Goal: Task Accomplishment & Management: Use online tool/utility

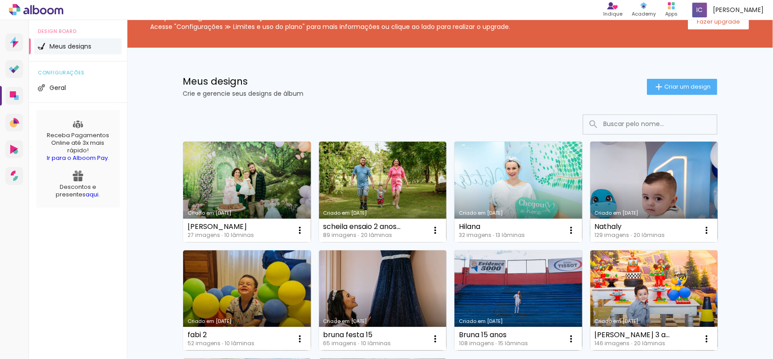
scroll to position [99, 0]
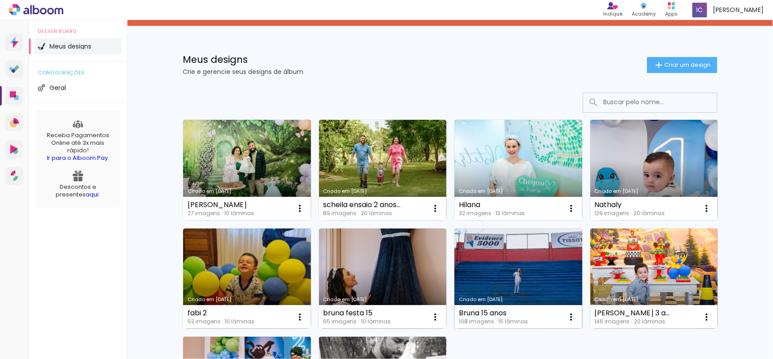
click at [535, 274] on link "Criado em [DATE]" at bounding box center [519, 279] width 128 height 101
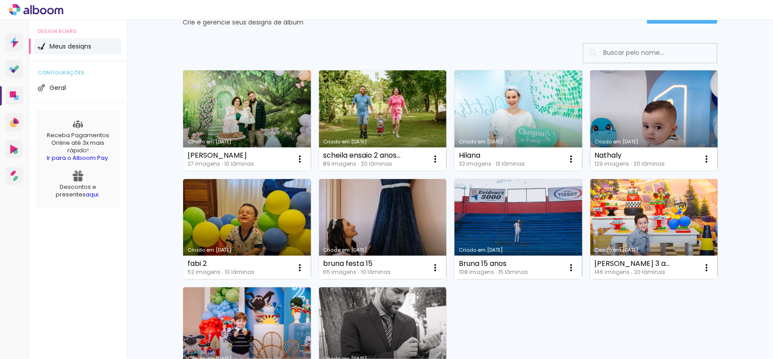
scroll to position [99, 0]
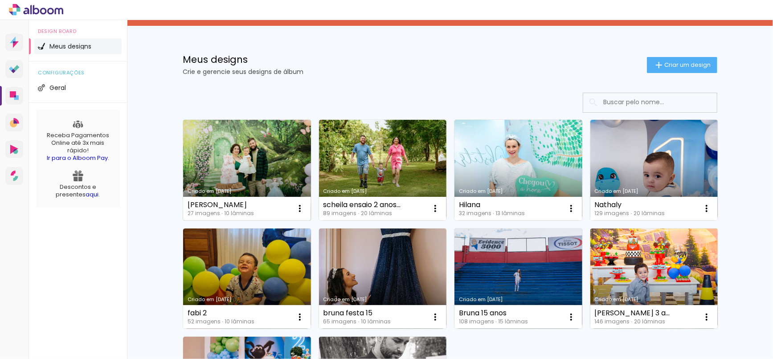
click at [252, 158] on link "Criado em [DATE]" at bounding box center [247, 170] width 128 height 101
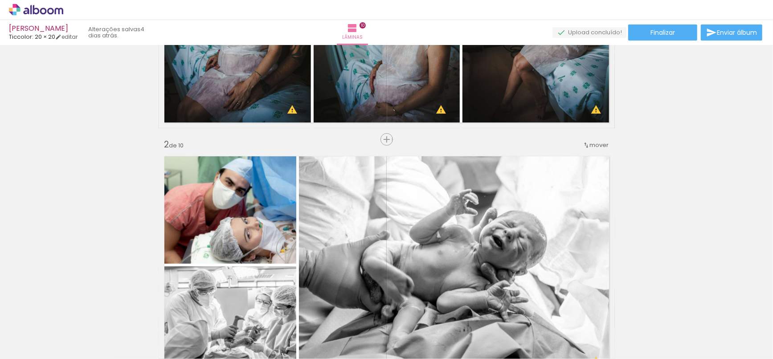
scroll to position [297, 0]
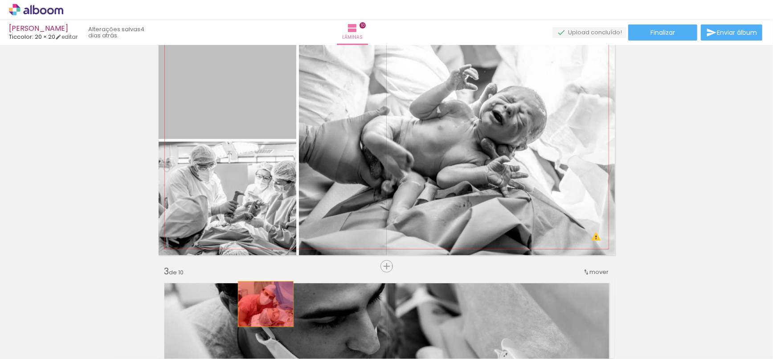
drag, startPoint x: 246, startPoint y: 79, endPoint x: 255, endPoint y: 130, distance: 51.7
click at [261, 327] on quentale-workspace at bounding box center [386, 179] width 773 height 359
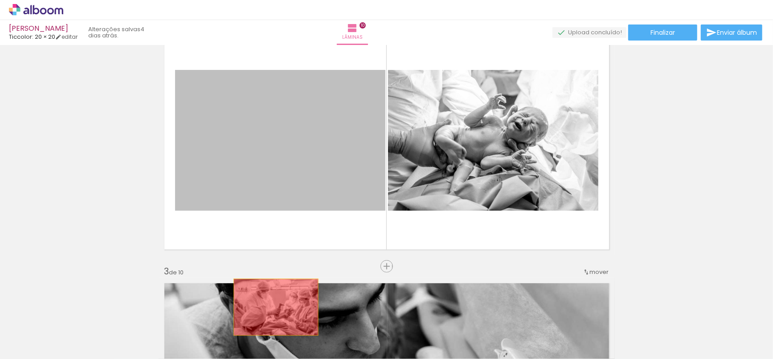
drag, startPoint x: 283, startPoint y: 107, endPoint x: 417, endPoint y: 155, distance: 142.5
click at [269, 319] on quentale-workspace at bounding box center [386, 179] width 773 height 359
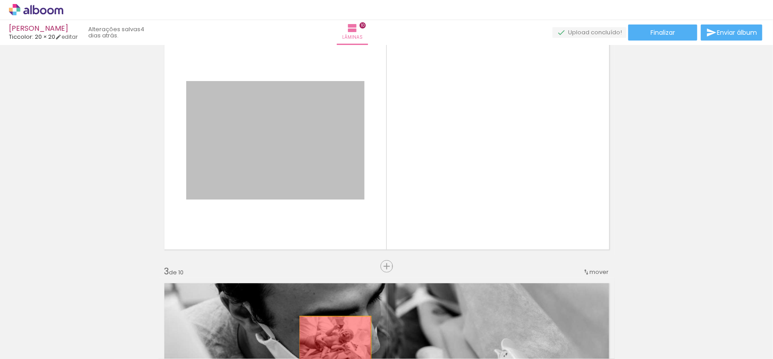
drag, startPoint x: 326, startPoint y: 123, endPoint x: 331, endPoint y: 341, distance: 217.6
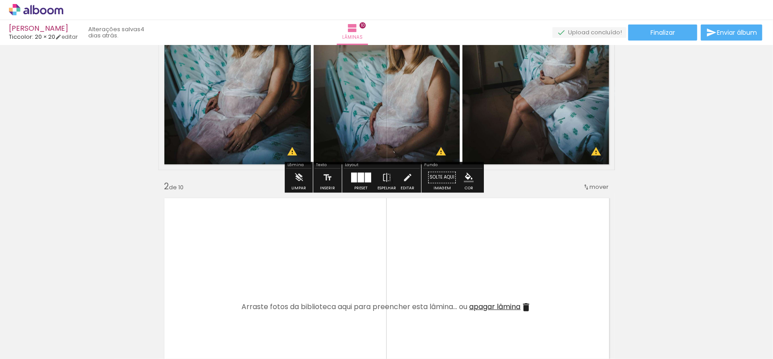
scroll to position [99, 0]
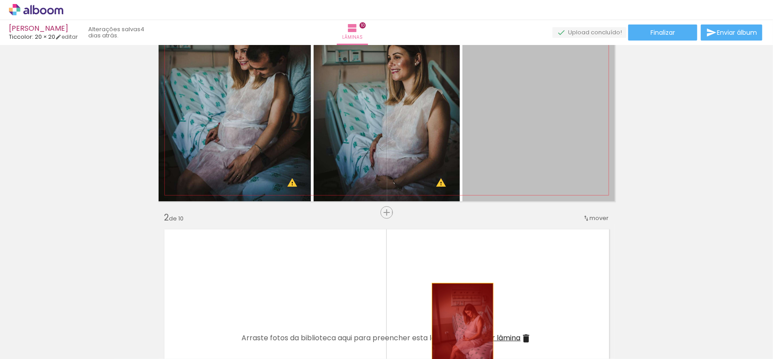
drag, startPoint x: 491, startPoint y: 85, endPoint x: 448, endPoint y: 357, distance: 275.2
click at [450, 359] on html "link( href="../../bower_components/polymer/polymer.html" rel="import" ) picture…" at bounding box center [386, 179] width 773 height 359
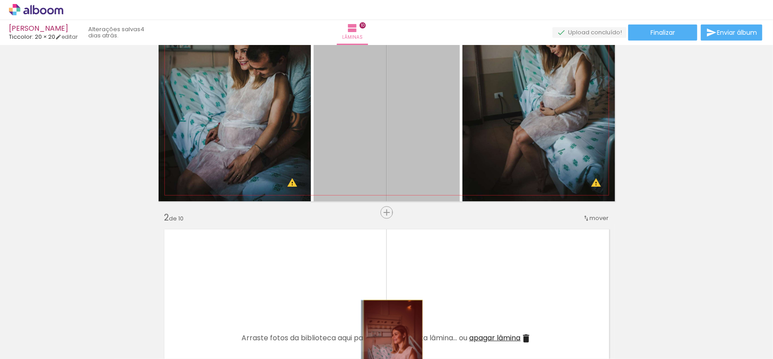
drag, startPoint x: 405, startPoint y: 205, endPoint x: 390, endPoint y: 346, distance: 141.7
click at [390, 346] on quentale-workspace at bounding box center [386, 179] width 773 height 359
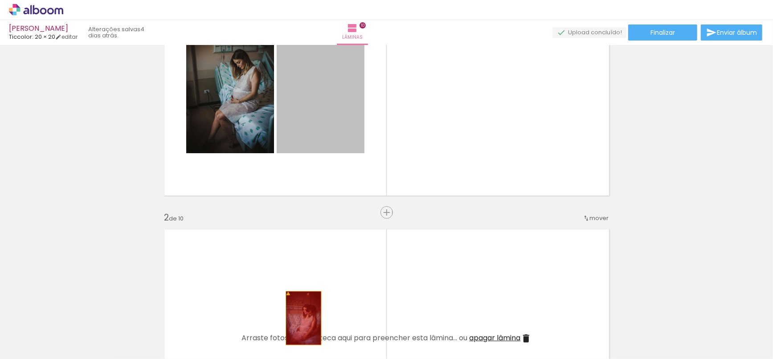
drag, startPoint x: 286, startPoint y: 105, endPoint x: 300, endPoint y: 329, distance: 225.1
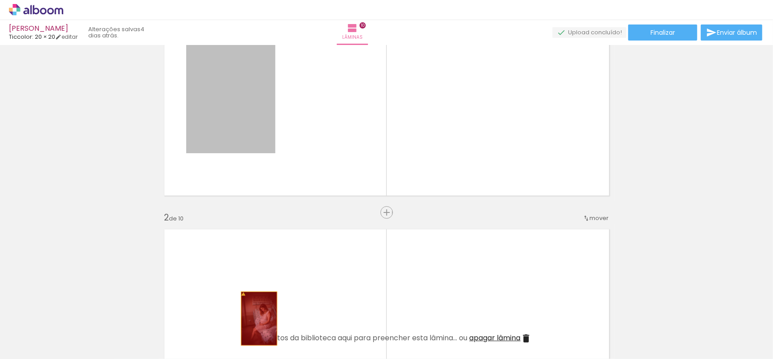
drag, startPoint x: 255, startPoint y: 159, endPoint x: 267, endPoint y: 323, distance: 164.0
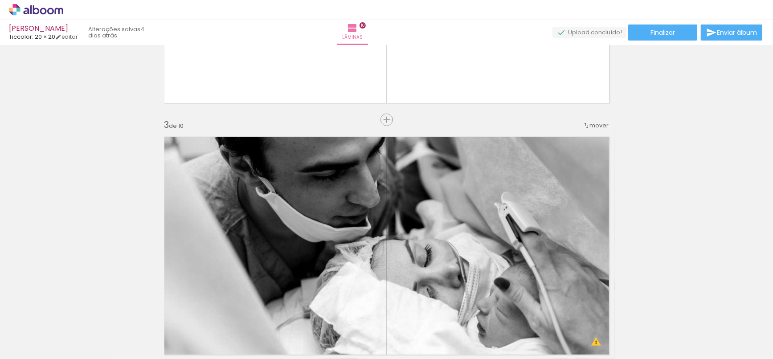
scroll to position [446, 0]
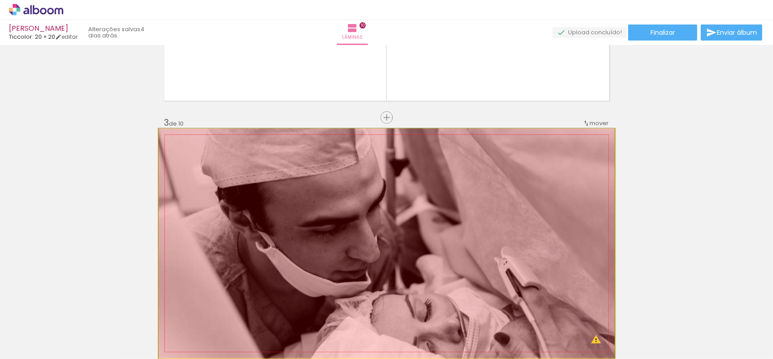
drag, startPoint x: 420, startPoint y: 172, endPoint x: 378, endPoint y: 331, distance: 165.2
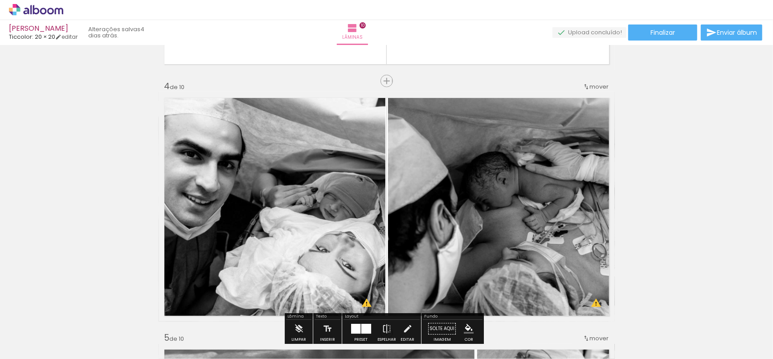
scroll to position [743, 0]
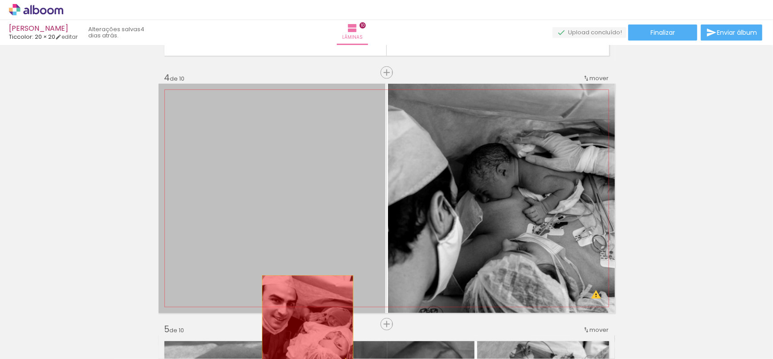
drag, startPoint x: 301, startPoint y: 204, endPoint x: 317, endPoint y: 313, distance: 110.4
click at [305, 326] on quentale-workspace at bounding box center [386, 179] width 773 height 359
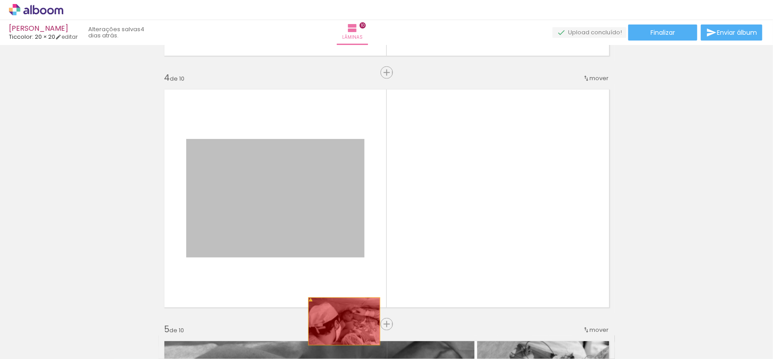
drag, startPoint x: 321, startPoint y: 201, endPoint x: 341, endPoint y: 321, distance: 121.5
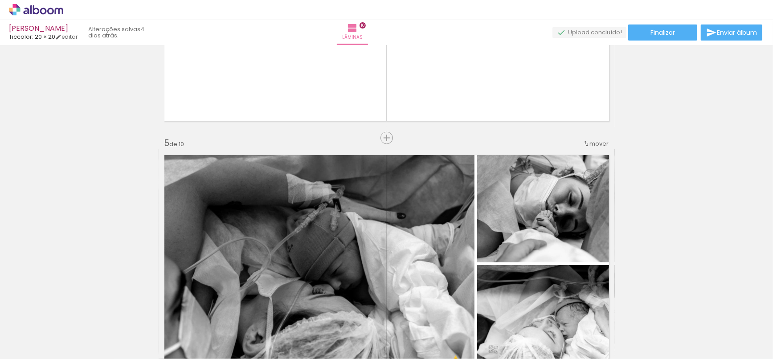
scroll to position [941, 0]
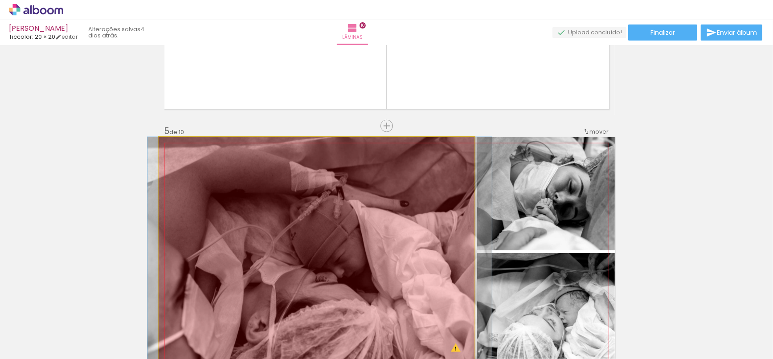
drag, startPoint x: 338, startPoint y: 234, endPoint x: 344, endPoint y: 303, distance: 68.5
click at [343, 341] on quentale-workspace at bounding box center [386, 179] width 773 height 359
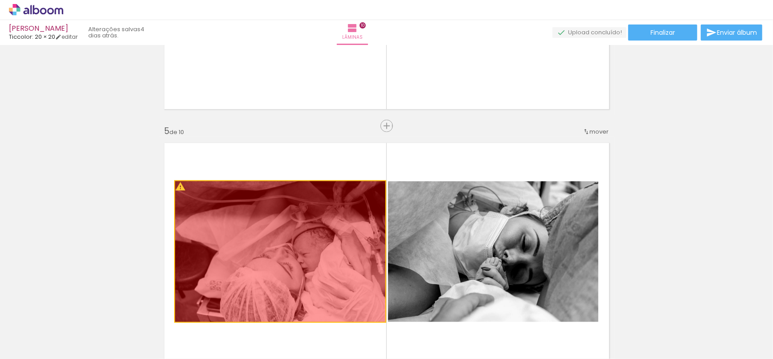
drag, startPoint x: 319, startPoint y: 226, endPoint x: 329, endPoint y: 323, distance: 97.8
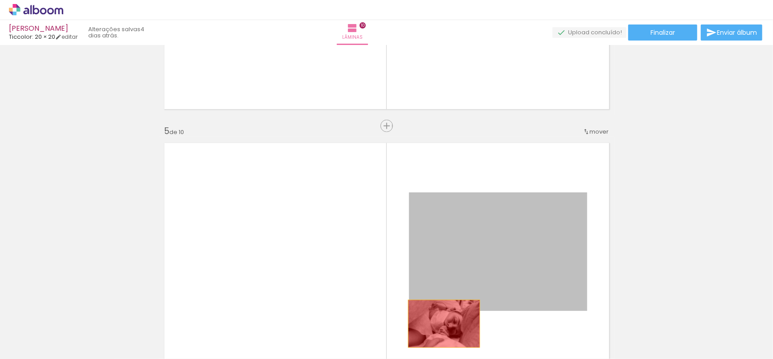
drag, startPoint x: 446, startPoint y: 236, endPoint x: 439, endPoint y: 330, distance: 94.7
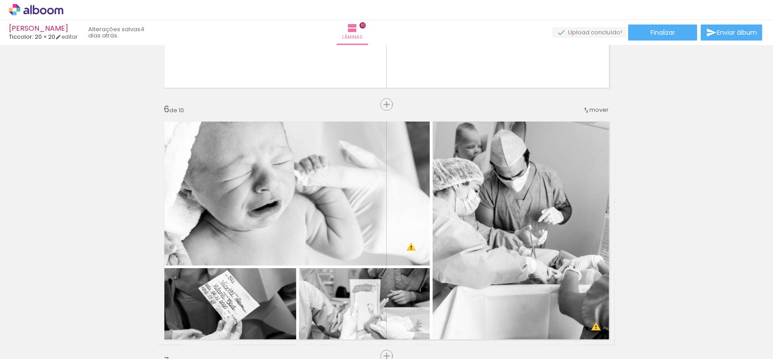
scroll to position [1238, 0]
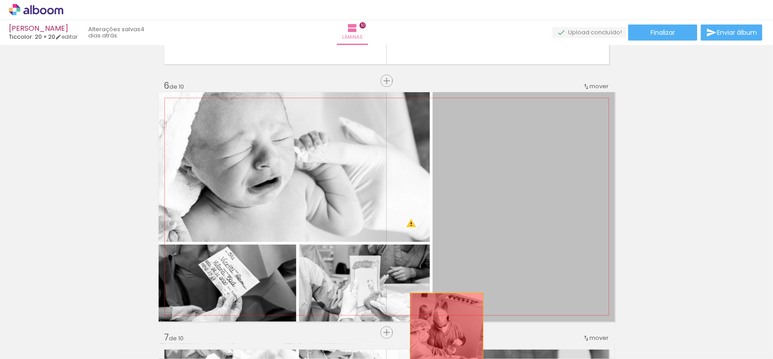
drag, startPoint x: 480, startPoint y: 193, endPoint x: 434, endPoint y: 322, distance: 137.2
click at [437, 356] on quentale-workspace at bounding box center [386, 179] width 773 height 359
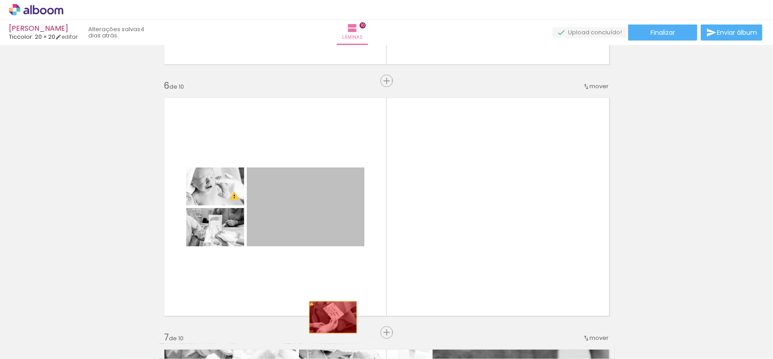
drag, startPoint x: 321, startPoint y: 269, endPoint x: 333, endPoint y: 329, distance: 60.9
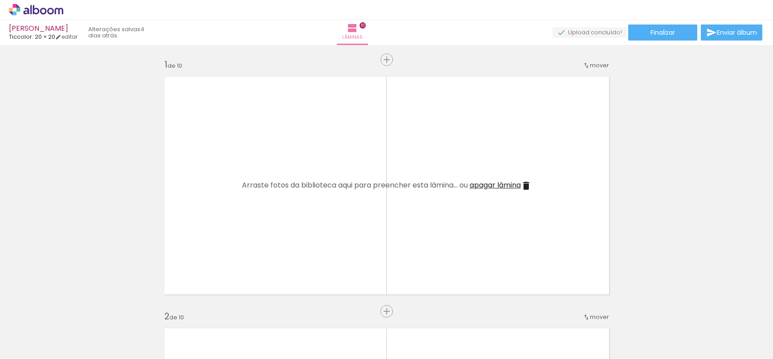
click at [290, 359] on html "link( href="../../bower_components/polymer/polymer.html" rel="import" ) picture…" at bounding box center [386, 179] width 773 height 359
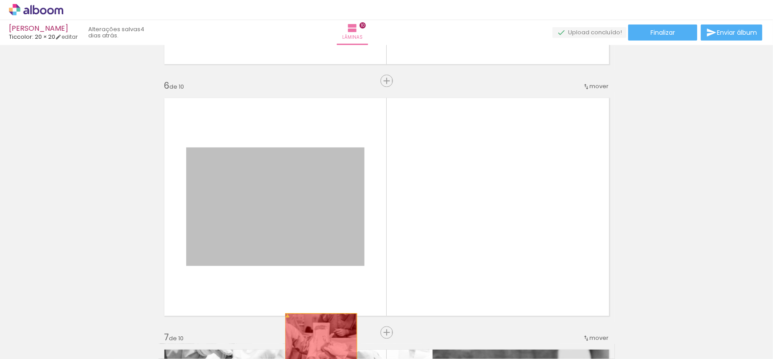
drag, startPoint x: 320, startPoint y: 203, endPoint x: 317, endPoint y: 341, distance: 138.2
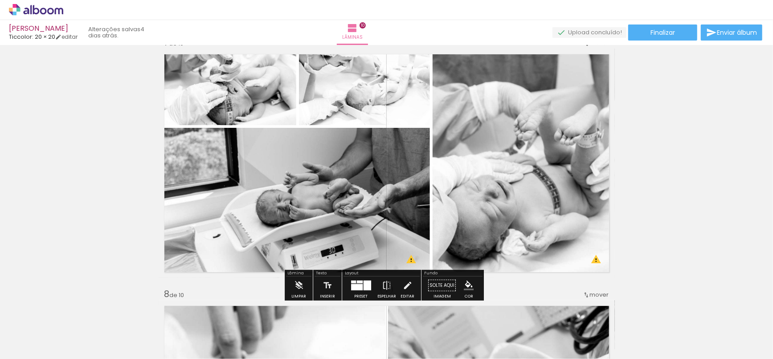
scroll to position [1535, 0]
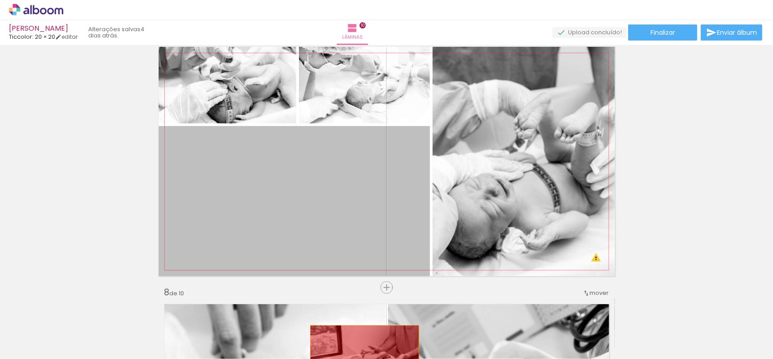
drag, startPoint x: 364, startPoint y: 188, endPoint x: 361, endPoint y: 355, distance: 167.2
click at [361, 355] on quentale-workspace at bounding box center [386, 179] width 773 height 359
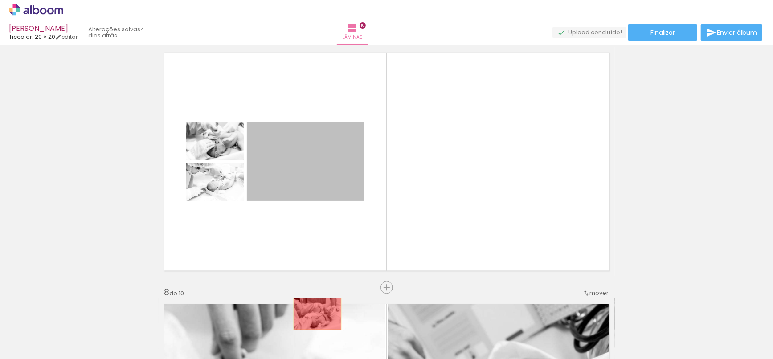
drag, startPoint x: 311, startPoint y: 153, endPoint x: 314, endPoint y: 314, distance: 160.9
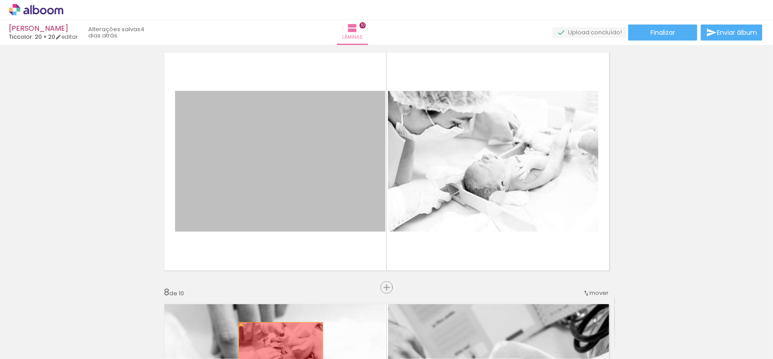
drag, startPoint x: 266, startPoint y: 168, endPoint x: 277, endPoint y: 350, distance: 182.6
click at [277, 350] on quentale-workspace at bounding box center [386, 179] width 773 height 359
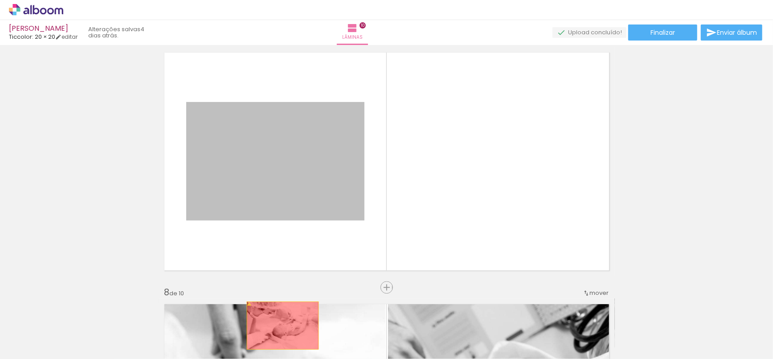
drag, startPoint x: 287, startPoint y: 170, endPoint x: 277, endPoint y: 325, distance: 155.9
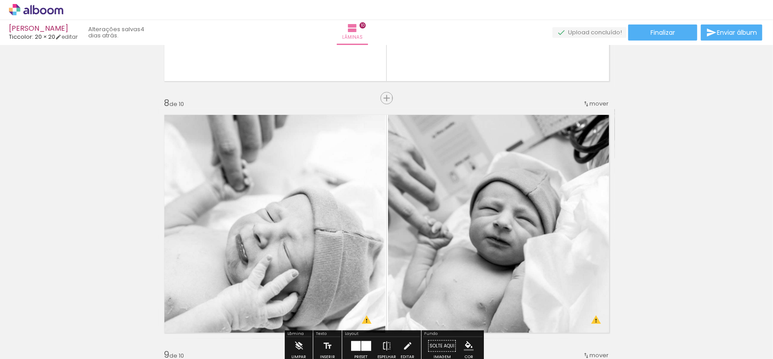
scroll to position [1783, 0]
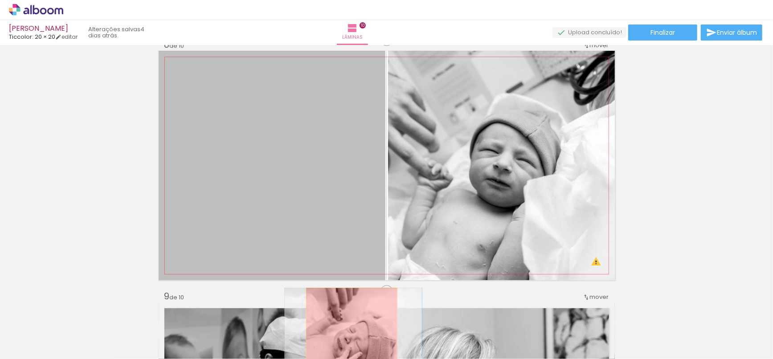
drag, startPoint x: 348, startPoint y: 178, endPoint x: 348, endPoint y: 339, distance: 160.9
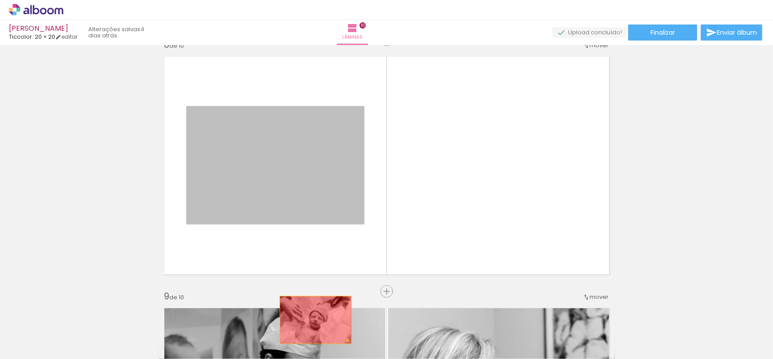
drag, startPoint x: 303, startPoint y: 176, endPoint x: 309, endPoint y: 341, distance: 165.0
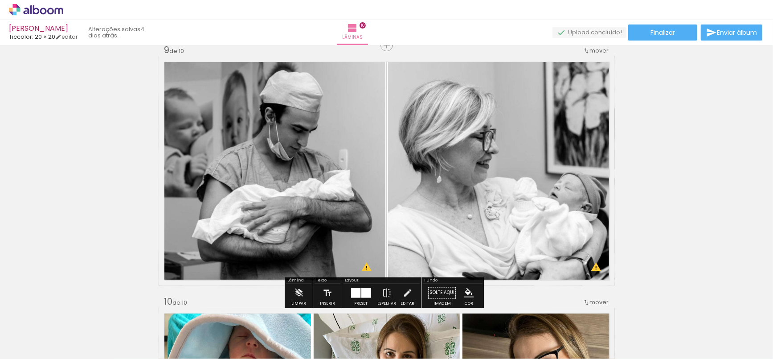
scroll to position [2030, 0]
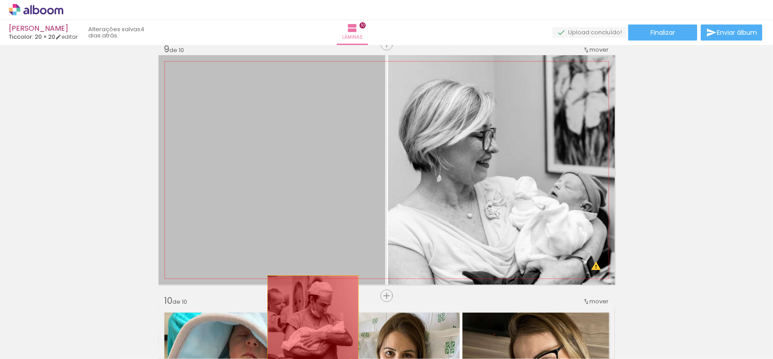
drag, startPoint x: 315, startPoint y: 148, endPoint x: 363, endPoint y: 223, distance: 88.6
click at [308, 331] on quentale-workspace at bounding box center [386, 179] width 773 height 359
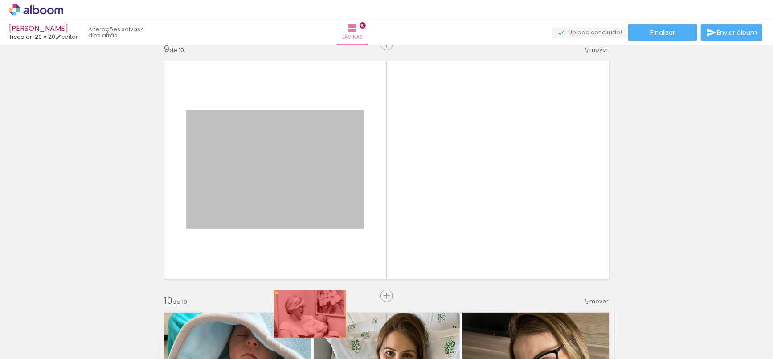
drag, startPoint x: 306, startPoint y: 167, endPoint x: 306, endPoint y: 321, distance: 154.7
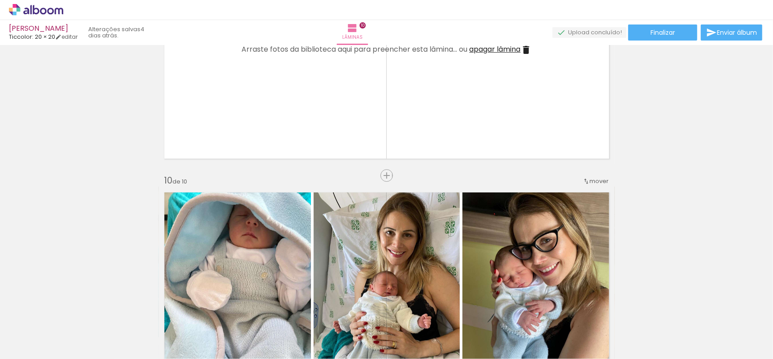
scroll to position [2179, 0]
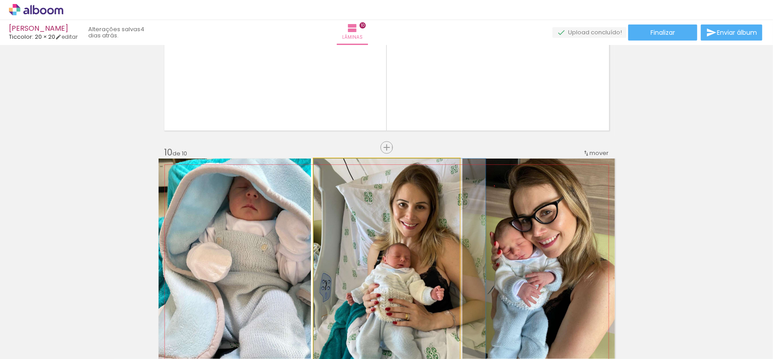
drag, startPoint x: 327, startPoint y: 217, endPoint x: 317, endPoint y: 285, distance: 68.8
click at [349, 334] on quentale-workspace at bounding box center [386, 179] width 773 height 359
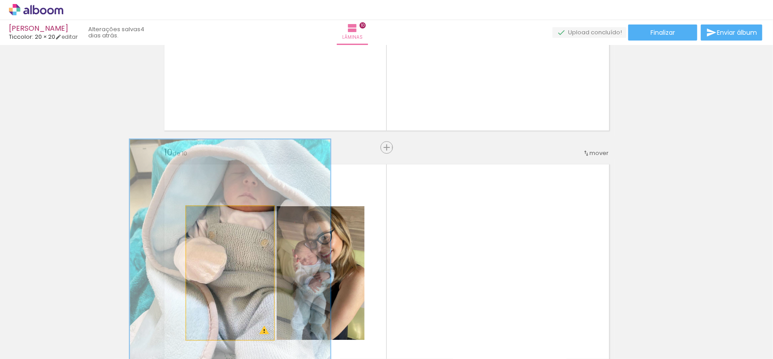
drag, startPoint x: 232, startPoint y: 215, endPoint x: 246, endPoint y: 291, distance: 77.1
type paper-slider "200"
click at [254, 331] on quentale-workspace at bounding box center [386, 179] width 773 height 359
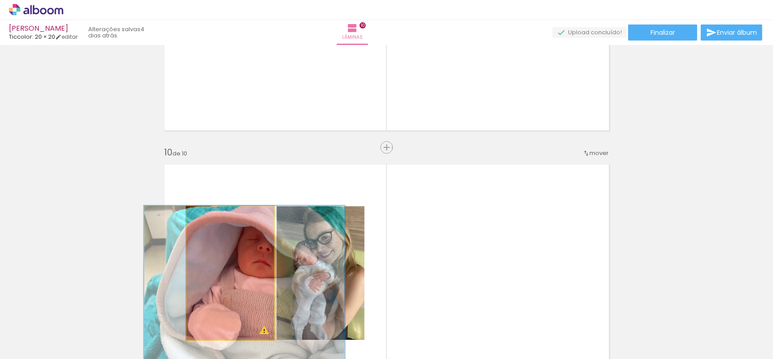
drag, startPoint x: 233, startPoint y: 238, endPoint x: 255, endPoint y: 335, distance: 99.8
click at [254, 338] on quentale-workspace at bounding box center [386, 179] width 773 height 359
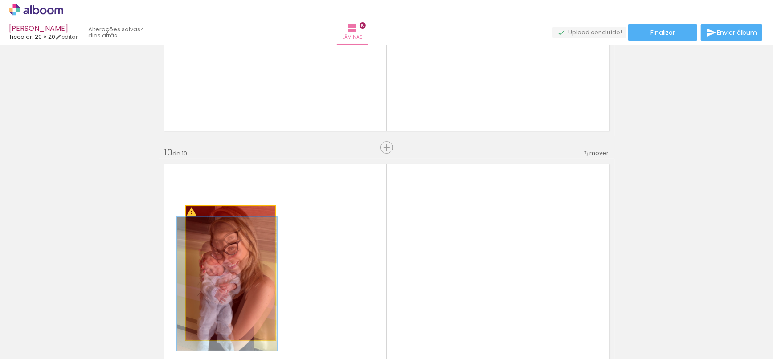
drag, startPoint x: 260, startPoint y: 257, endPoint x: 259, endPoint y: 329, distance: 72.2
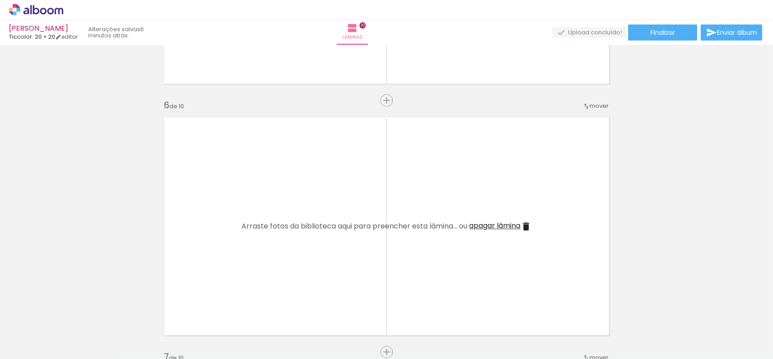
scroll to position [1139, 0]
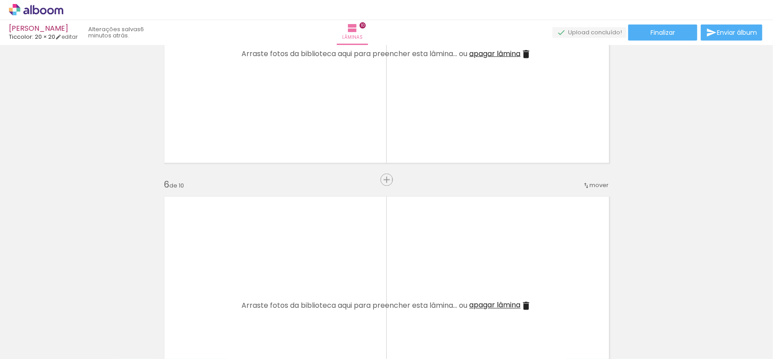
click at [74, 310] on iron-icon at bounding box center [69, 311] width 9 height 9
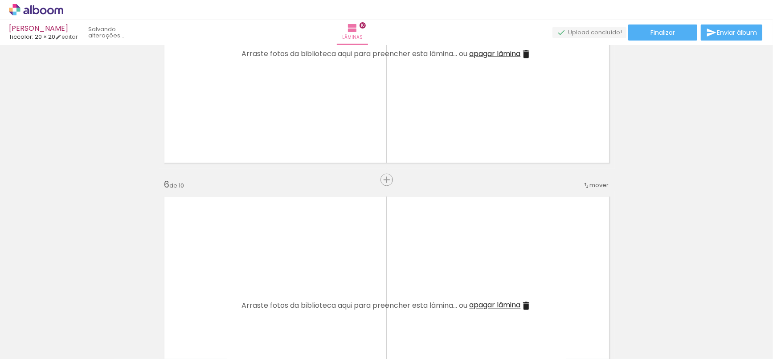
click at [74, 310] on iron-icon at bounding box center [69, 311] width 9 height 9
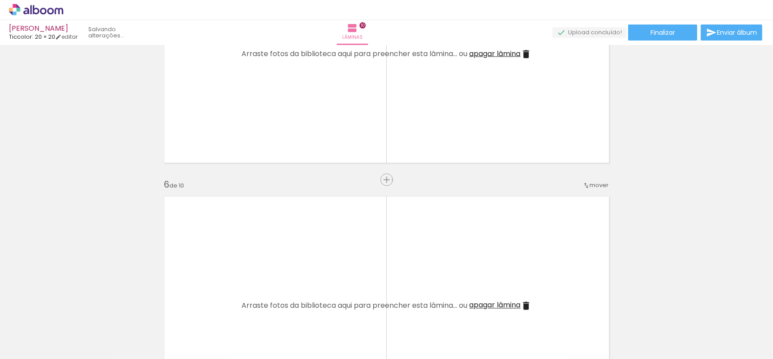
click at [74, 310] on iron-icon at bounding box center [69, 311] width 9 height 9
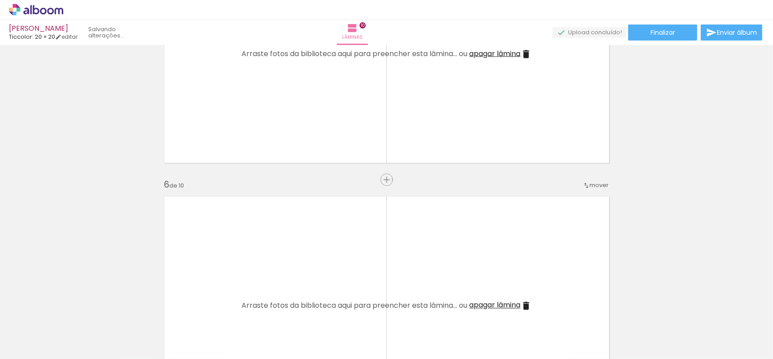
click at [74, 310] on iron-icon at bounding box center [69, 311] width 9 height 9
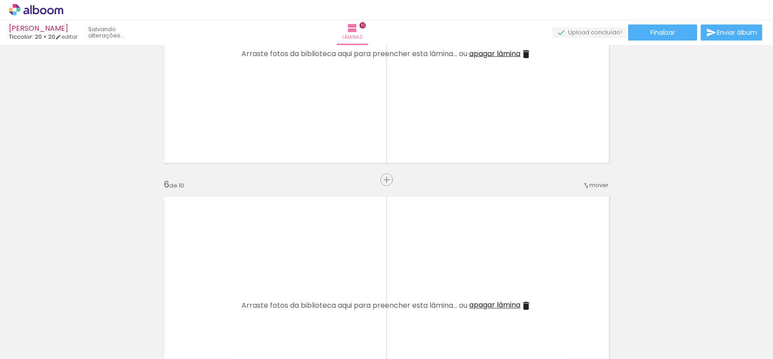
click at [74, 310] on iron-icon at bounding box center [69, 311] width 9 height 9
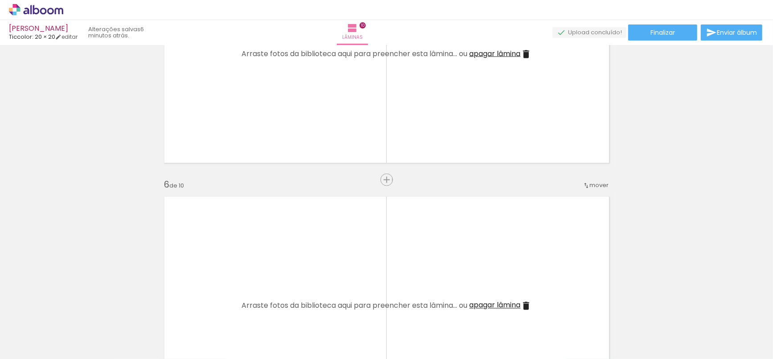
click at [74, 310] on iron-icon at bounding box center [69, 311] width 9 height 9
click at [0, 0] on div "Adicionar Fotos Solte suas fotos aqui..." at bounding box center [0, 0] width 0 height 0
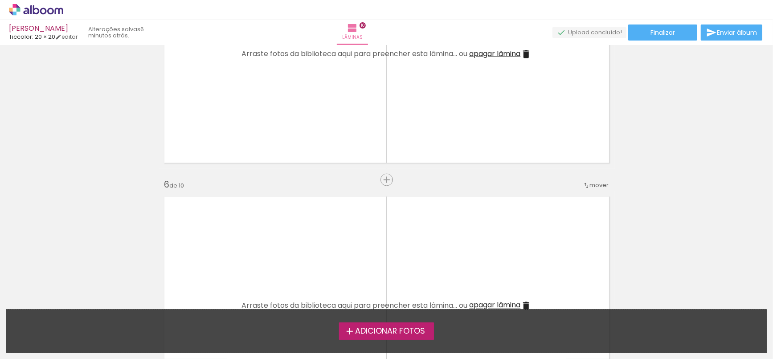
click at [398, 338] on label "Adicionar Fotos" at bounding box center [386, 331] width 95 height 17
click at [0, 0] on input "file" at bounding box center [0, 0] width 0 height 0
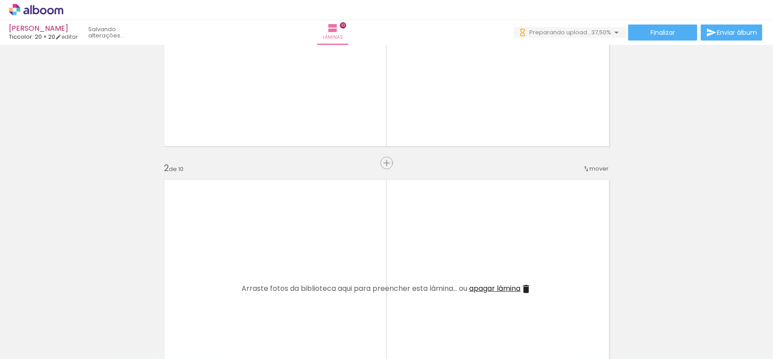
scroll to position [0, 0]
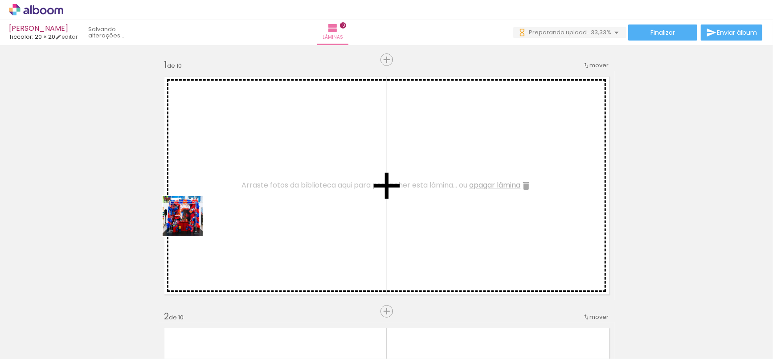
drag, startPoint x: 168, startPoint y: 242, endPoint x: 193, endPoint y: 287, distance: 51.5
click at [242, 187] on quentale-workspace at bounding box center [386, 179] width 773 height 359
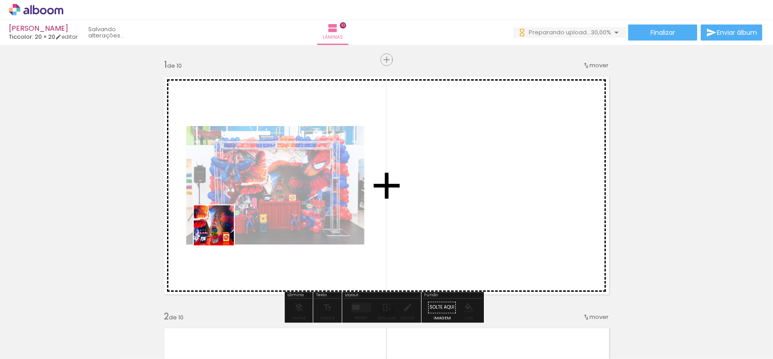
drag, startPoint x: 187, startPoint y: 280, endPoint x: 208, endPoint y: 319, distance: 43.5
click at [255, 179] on quentale-workspace at bounding box center [386, 179] width 773 height 359
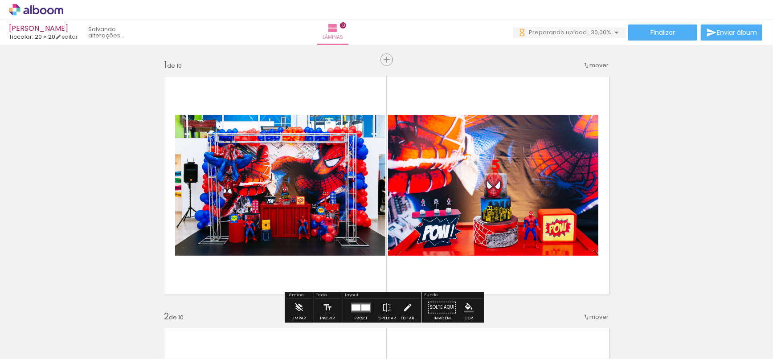
click at [316, 177] on quentale-workspace at bounding box center [386, 179] width 773 height 359
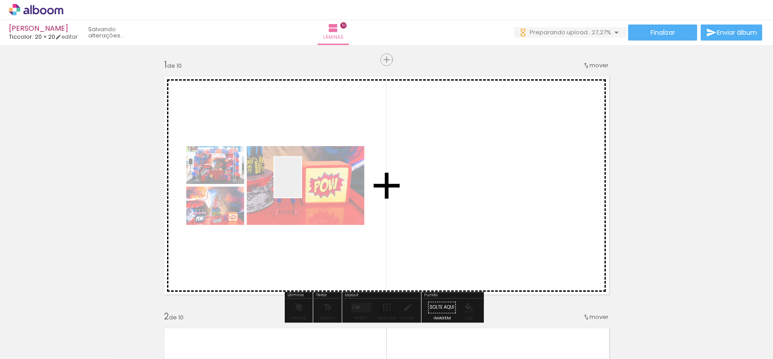
drag, startPoint x: 301, startPoint y: 184, endPoint x: 296, endPoint y: 301, distance: 116.9
click at [308, 167] on quentale-workspace at bounding box center [386, 179] width 773 height 359
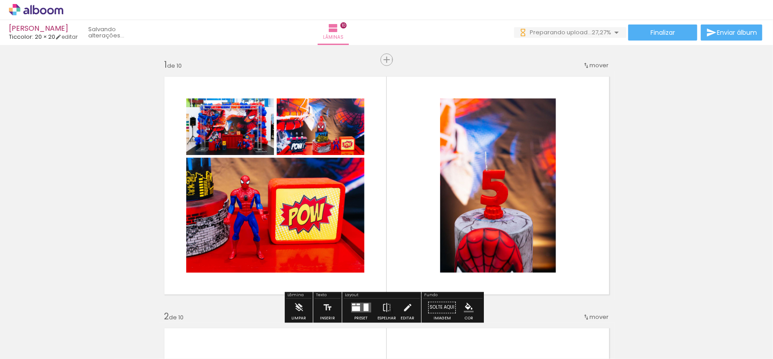
click at [338, 162] on quentale-workspace at bounding box center [386, 179] width 773 height 359
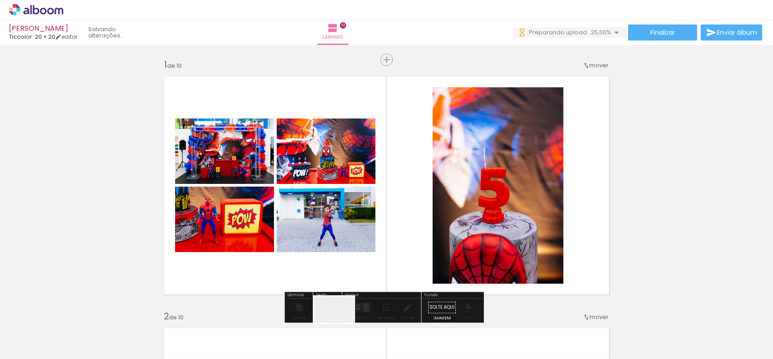
drag, startPoint x: 341, startPoint y: 323, endPoint x: 398, endPoint y: 308, distance: 59.6
click at [385, 169] on quentale-workspace at bounding box center [386, 179] width 773 height 359
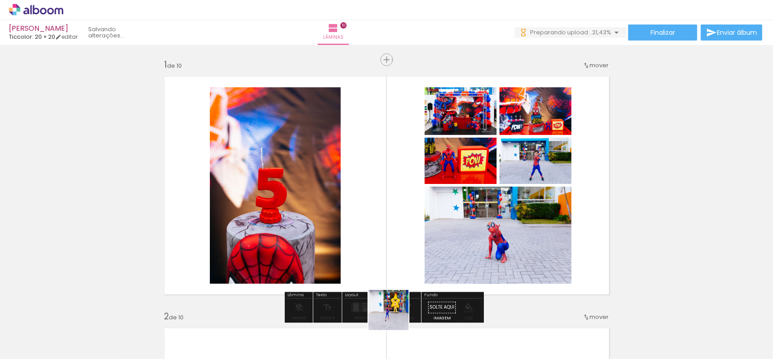
drag, startPoint x: 425, startPoint y: 242, endPoint x: 393, endPoint y: 320, distance: 84.3
click at [393, 323] on div at bounding box center [389, 329] width 44 height 44
click at [410, 166] on quentale-workspace at bounding box center [386, 179] width 773 height 359
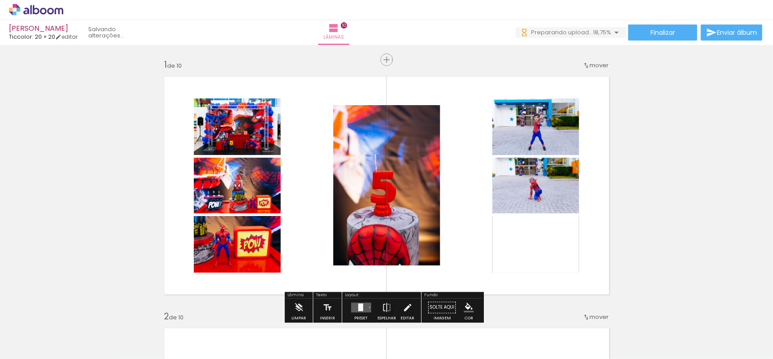
click at [446, 213] on quentale-workspace at bounding box center [386, 179] width 773 height 359
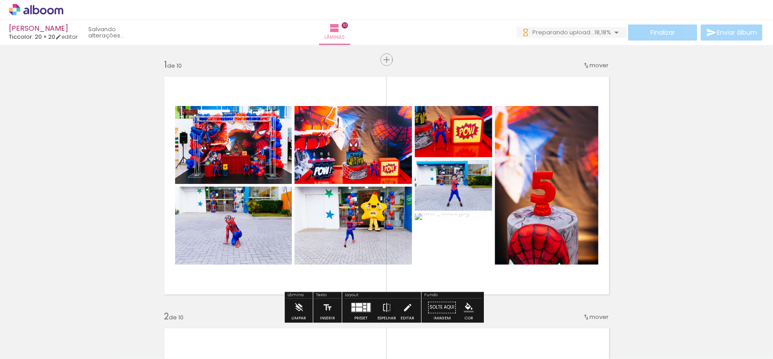
click at [518, 218] on quentale-workspace at bounding box center [386, 179] width 773 height 359
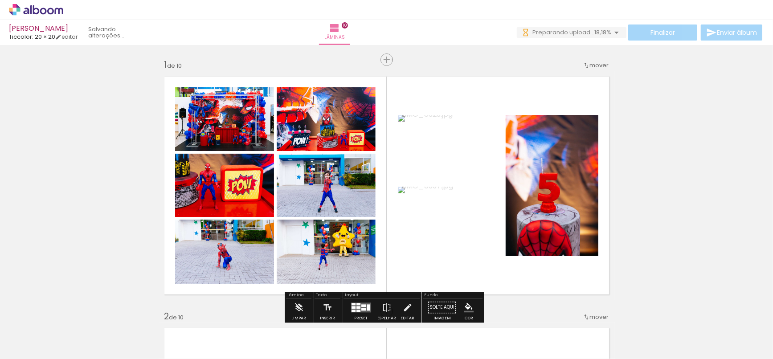
drag, startPoint x: 552, startPoint y: 325, endPoint x: 558, endPoint y: 221, distance: 104.5
click at [559, 230] on quentale-workspace at bounding box center [386, 179] width 773 height 359
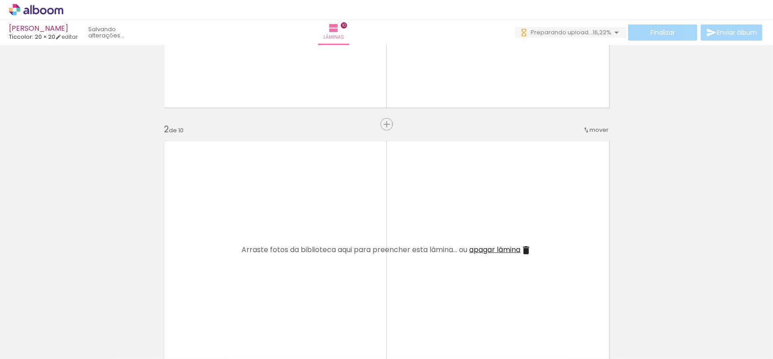
scroll to position [198, 0]
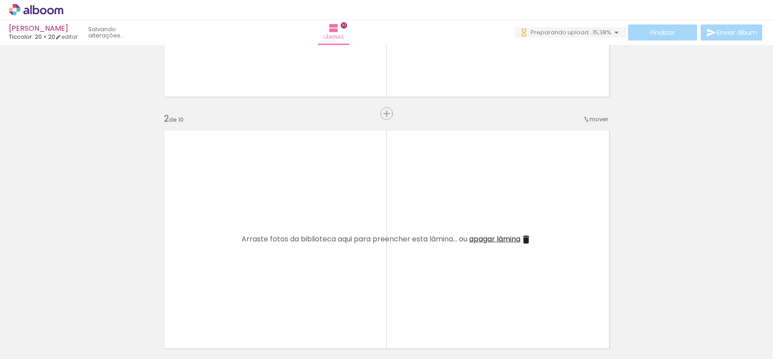
drag, startPoint x: 473, startPoint y: 234, endPoint x: 772, endPoint y: 268, distance: 301.4
click at [461, 226] on quentale-workspace at bounding box center [386, 179] width 773 height 359
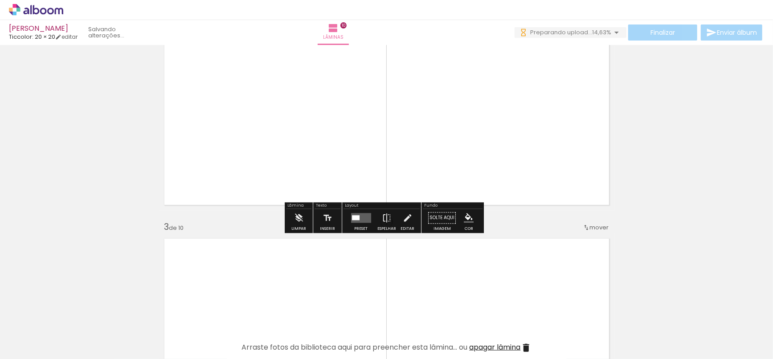
scroll to position [349, 0]
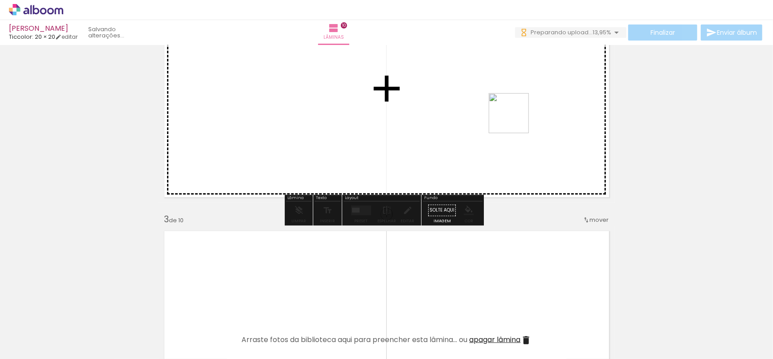
drag, startPoint x: 634, startPoint y: 338, endPoint x: 515, endPoint y: 119, distance: 249.5
click at [515, 119] on quentale-workspace at bounding box center [386, 179] width 773 height 359
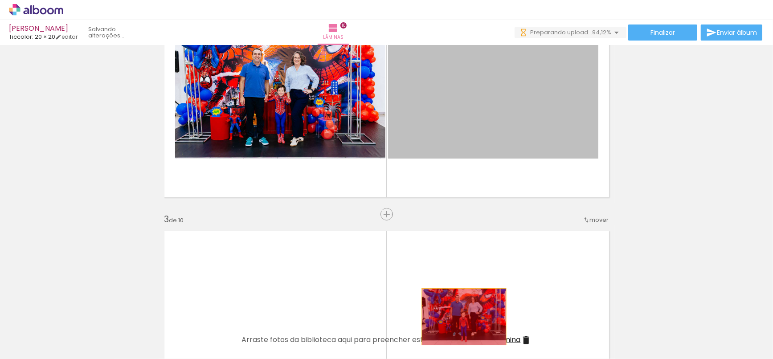
drag, startPoint x: 522, startPoint y: 83, endPoint x: 457, endPoint y: 332, distance: 257.5
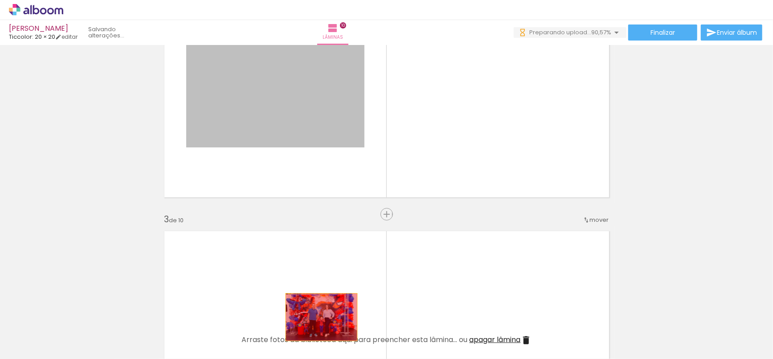
drag, startPoint x: 307, startPoint y: 74, endPoint x: 316, endPoint y: 314, distance: 239.5
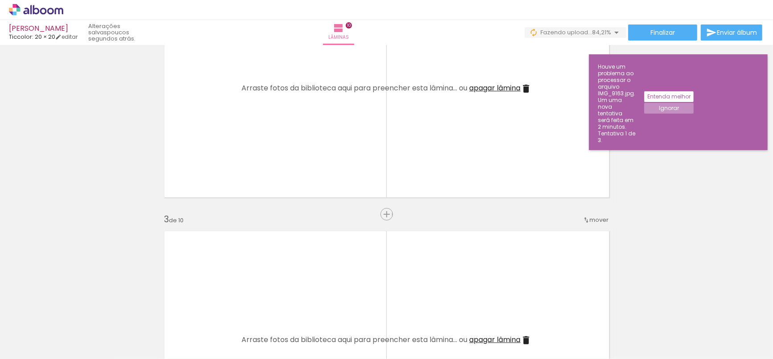
click at [0, 0] on slot "Ignorar" at bounding box center [0, 0] width 0 height 0
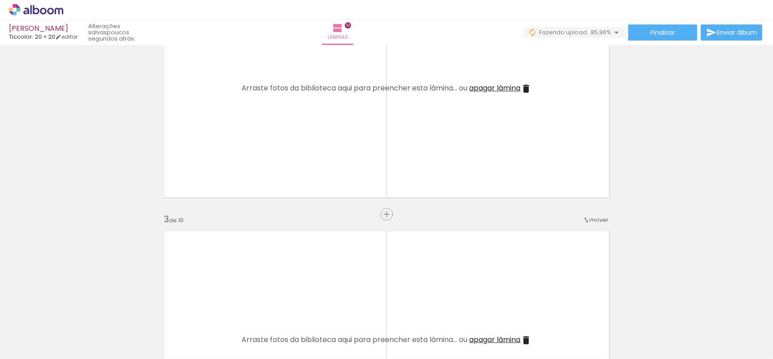
click at [34, 350] on span "Adicionar Fotos" at bounding box center [31, 347] width 27 height 10
click at [0, 0] on input "file" at bounding box center [0, 0] width 0 height 0
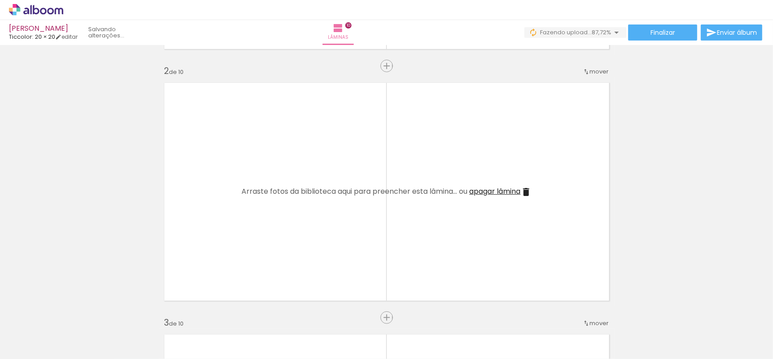
scroll to position [247, 0]
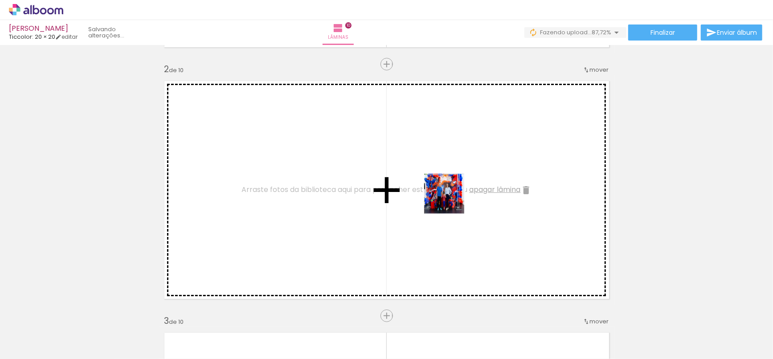
drag, startPoint x: 495, startPoint y: 231, endPoint x: 451, endPoint y: 201, distance: 53.4
click at [451, 201] on quentale-workspace at bounding box center [386, 179] width 773 height 359
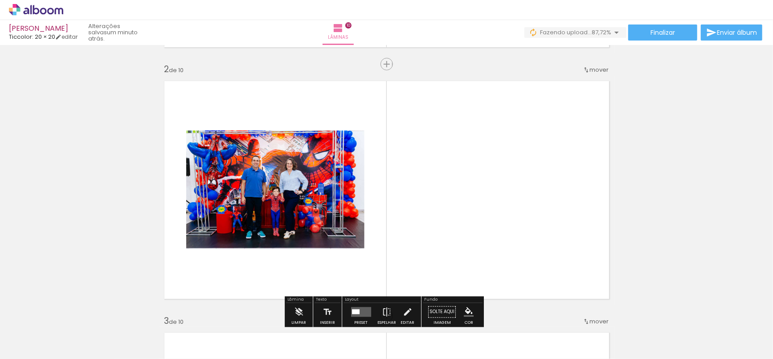
drag, startPoint x: 619, startPoint y: 302, endPoint x: 535, endPoint y: 237, distance: 106.1
click at [535, 237] on quentale-workspace at bounding box center [386, 179] width 773 height 359
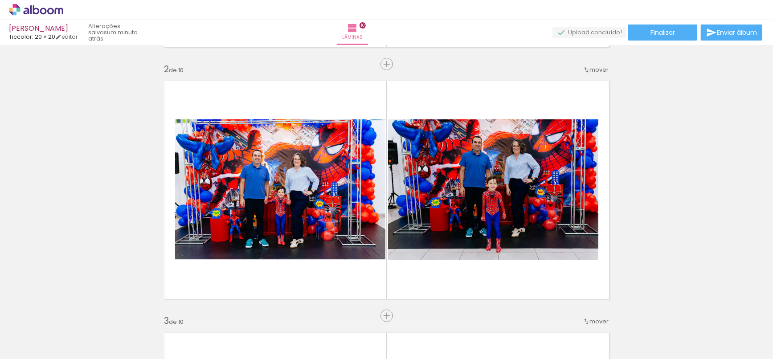
scroll to position [0, 378]
click at [294, 311] on iron-icon at bounding box center [290, 311] width 9 height 9
click at [292, 313] on iron-icon at bounding box center [290, 311] width 9 height 9
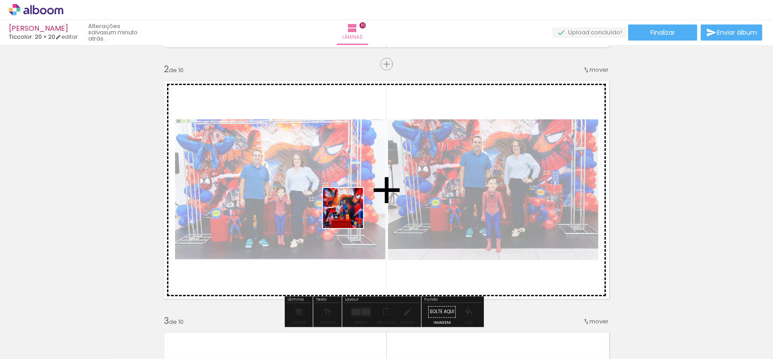
drag, startPoint x: 321, startPoint y: 332, endPoint x: 350, endPoint y: 215, distance: 121.1
click at [350, 215] on quentale-workspace at bounding box center [386, 179] width 773 height 359
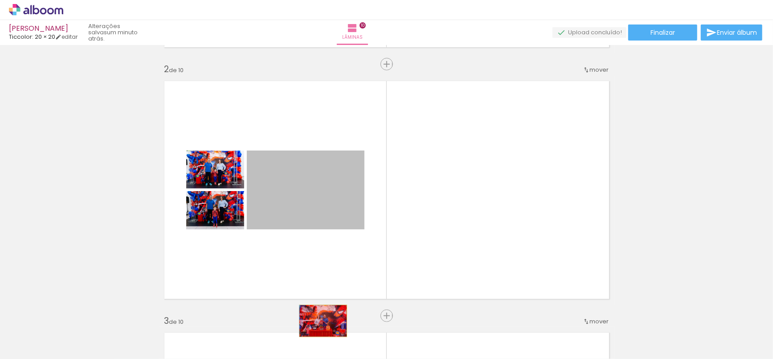
drag, startPoint x: 328, startPoint y: 274, endPoint x: 320, endPoint y: 321, distance: 47.5
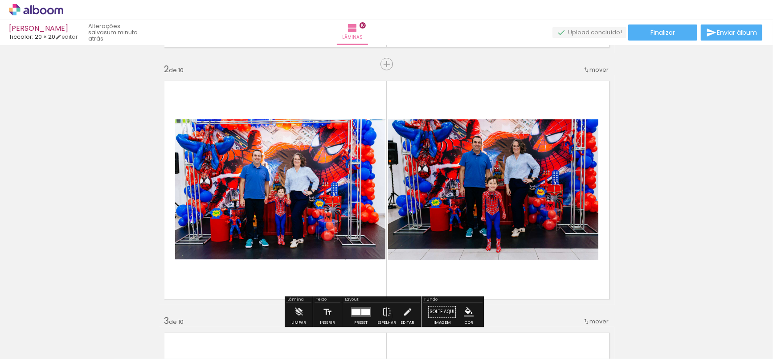
click at [294, 314] on iron-icon at bounding box center [290, 311] width 9 height 9
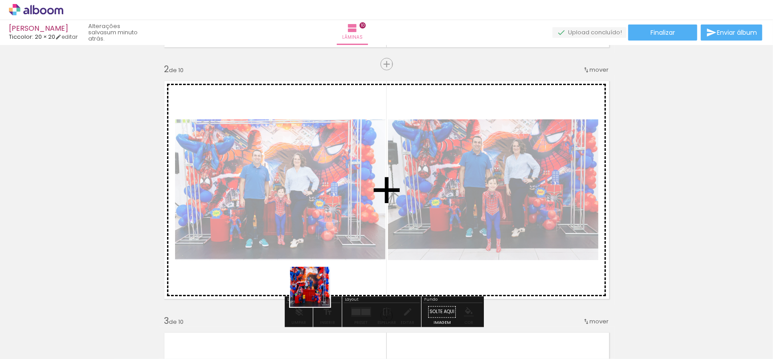
drag, startPoint x: 317, startPoint y: 294, endPoint x: 365, endPoint y: 218, distance: 89.5
click at [338, 193] on quentale-workspace at bounding box center [386, 179] width 773 height 359
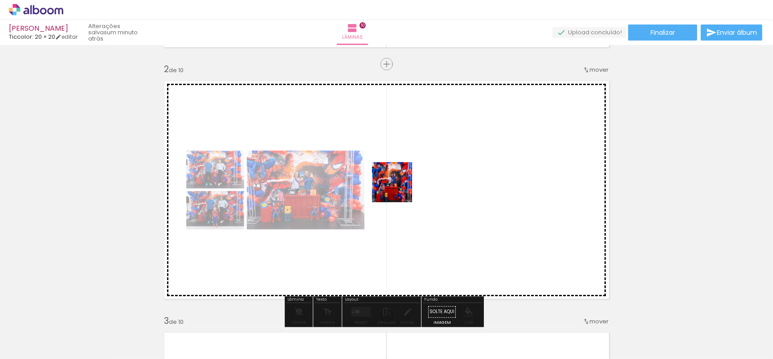
drag, startPoint x: 355, startPoint y: 325, endPoint x: 399, endPoint y: 189, distance: 143.3
click at [399, 189] on quentale-workspace at bounding box center [386, 179] width 773 height 359
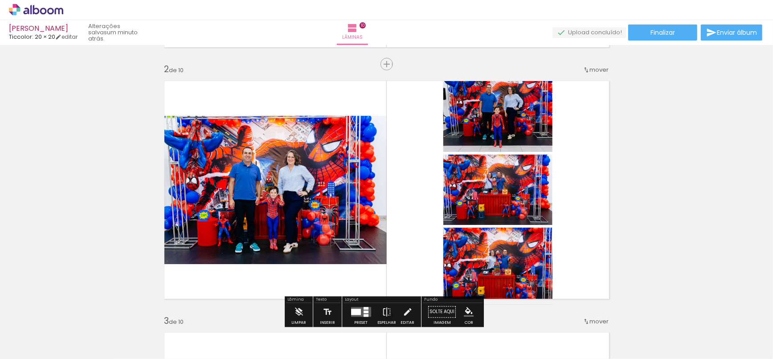
drag, startPoint x: 412, startPoint y: 333, endPoint x: 442, endPoint y: 285, distance: 56.8
click at [398, 229] on quentale-workspace at bounding box center [386, 179] width 773 height 359
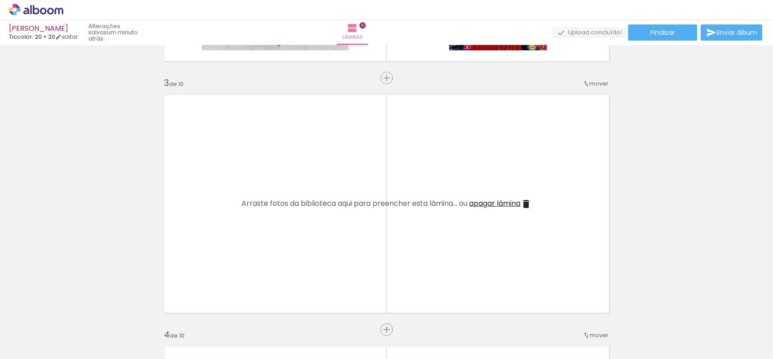
scroll to position [495, 0]
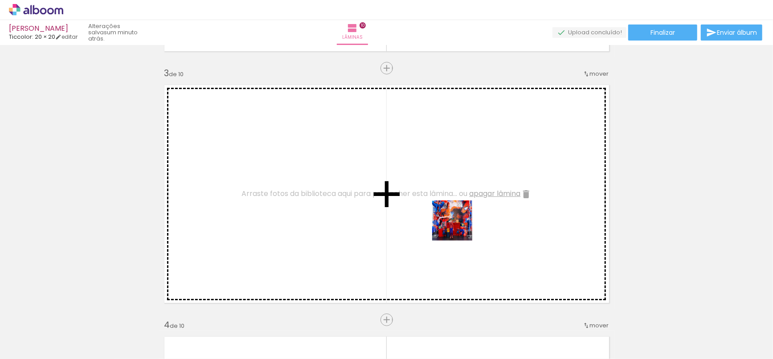
drag, startPoint x: 479, startPoint y: 246, endPoint x: 585, endPoint y: 304, distance: 121.1
click at [437, 205] on quentale-workspace at bounding box center [386, 179] width 773 height 359
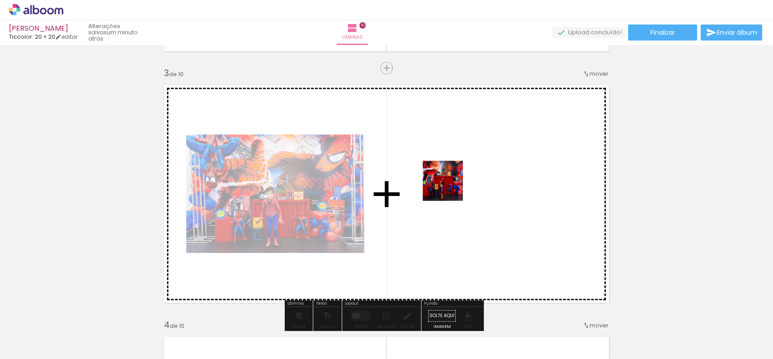
drag, startPoint x: 620, startPoint y: 330, endPoint x: 450, endPoint y: 188, distance: 221.5
click at [450, 188] on quentale-workspace at bounding box center [386, 179] width 773 height 359
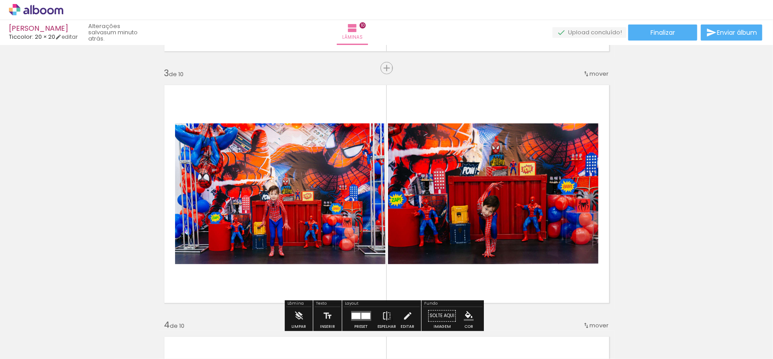
scroll to position [0, 552]
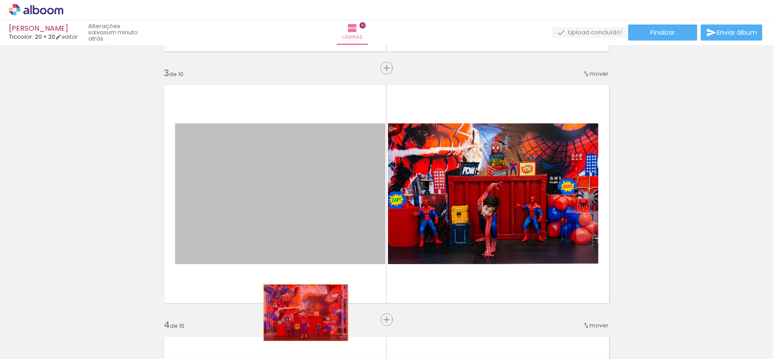
drag, startPoint x: 301, startPoint y: 159, endPoint x: 302, endPoint y: 283, distance: 123.5
click at [302, 313] on quentale-workspace at bounding box center [386, 179] width 773 height 359
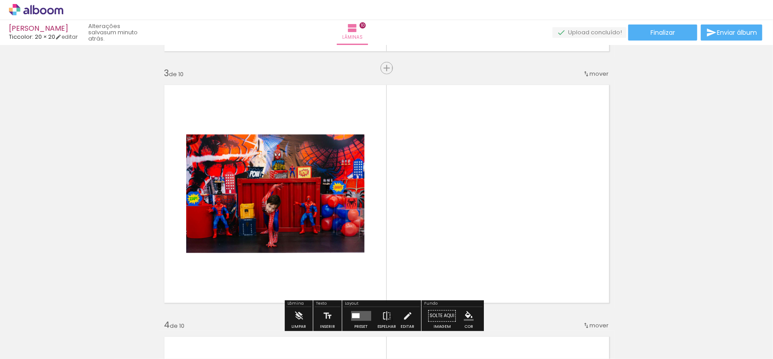
click at [369, 313] on iron-icon at bounding box center [365, 311] width 9 height 9
drag, startPoint x: 438, startPoint y: 275, endPoint x: 447, endPoint y: 212, distance: 64.4
click at [447, 212] on quentale-workspace at bounding box center [386, 179] width 773 height 359
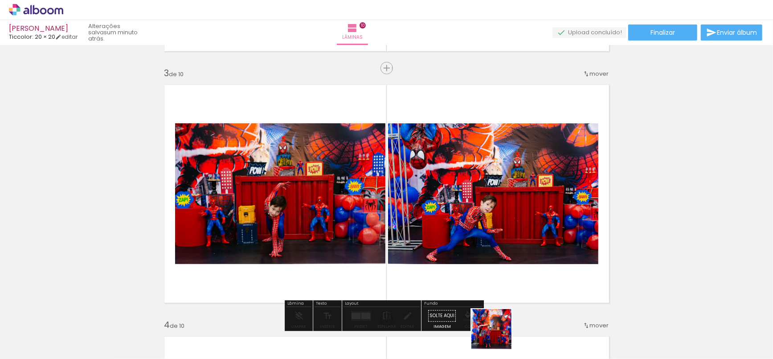
drag, startPoint x: 498, startPoint y: 336, endPoint x: 506, endPoint y: 233, distance: 103.2
click at [507, 240] on quentale-workspace at bounding box center [386, 179] width 773 height 359
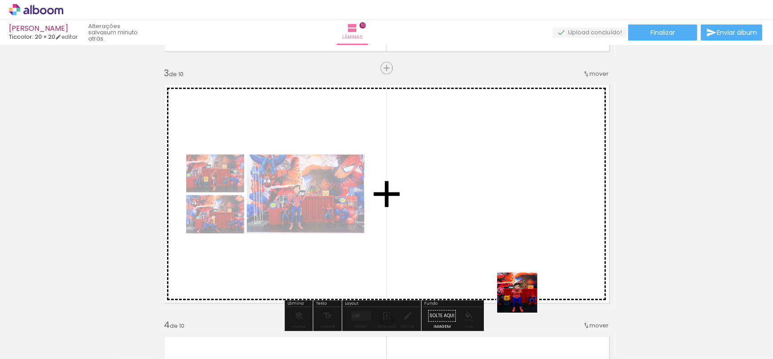
drag, startPoint x: 524, startPoint y: 311, endPoint x: 524, endPoint y: 201, distance: 110.5
click at [524, 201] on quentale-workspace at bounding box center [386, 179] width 773 height 359
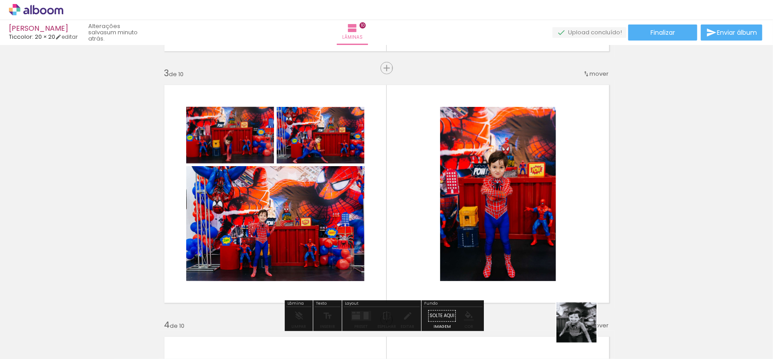
drag, startPoint x: 583, startPoint y: 329, endPoint x: 624, endPoint y: 287, distance: 58.7
click at [529, 213] on quentale-workspace at bounding box center [386, 179] width 773 height 359
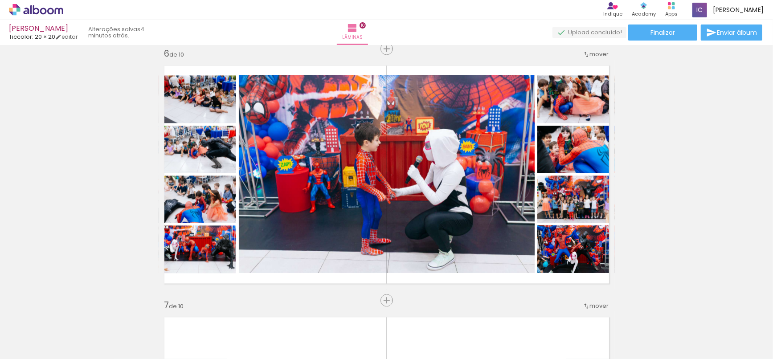
scroll to position [0, 2697]
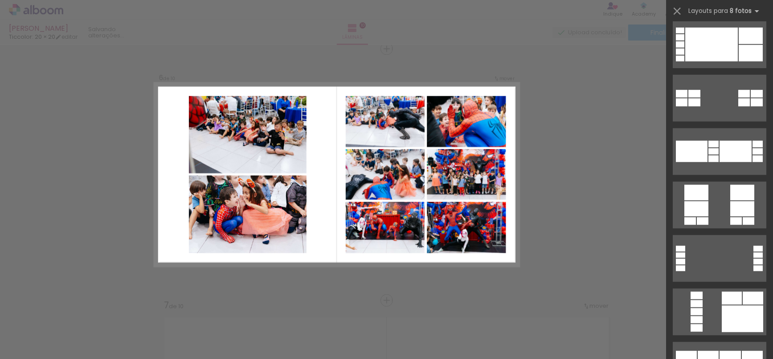
scroll to position [891, 0]
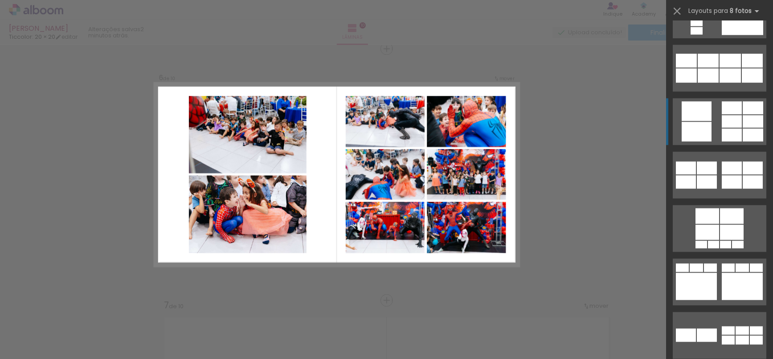
click at [730, 127] on div at bounding box center [732, 121] width 20 height 12
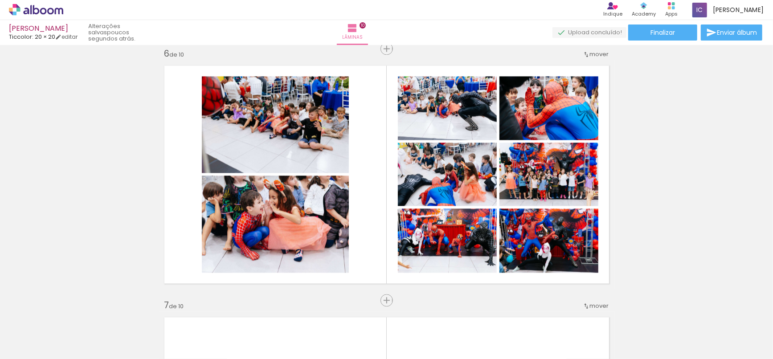
scroll to position [0, 2697]
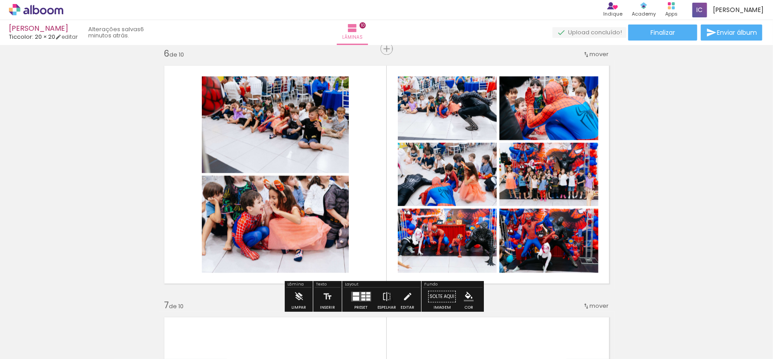
click at [367, 296] on div at bounding box center [368, 296] width 4 height 2
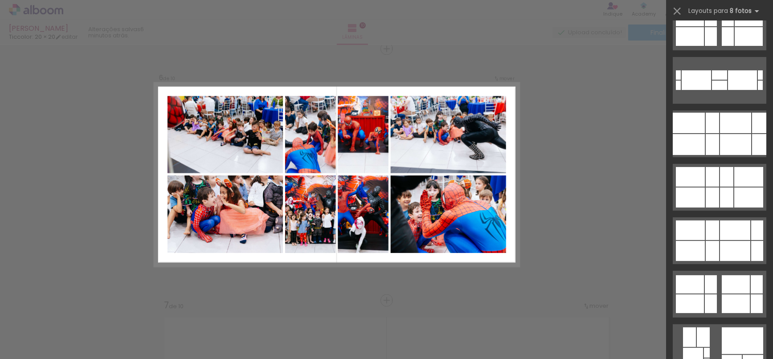
scroll to position [2686, 0]
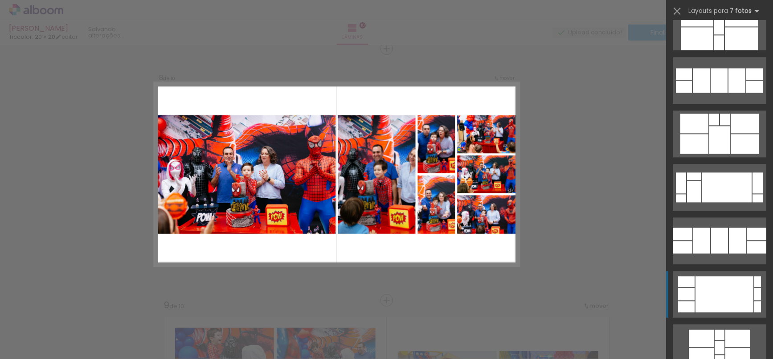
scroll to position [6096, 0]
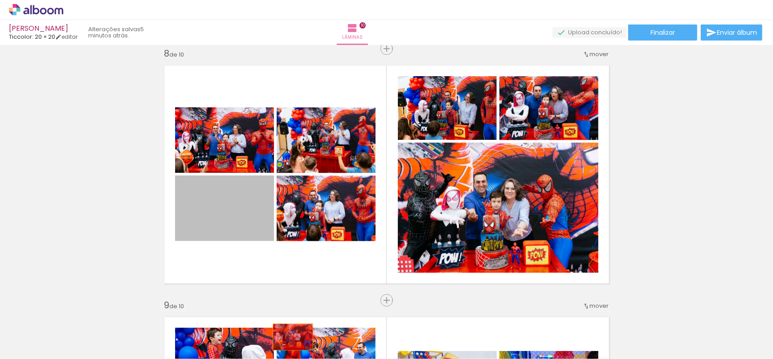
drag, startPoint x: 246, startPoint y: 203, endPoint x: 291, endPoint y: 342, distance: 146.9
click at [291, 342] on quentale-workspace at bounding box center [386, 179] width 773 height 359
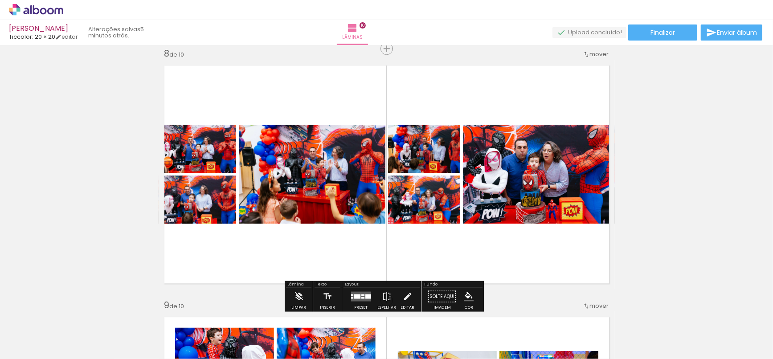
click at [354, 292] on quentale-layouter at bounding box center [361, 296] width 20 height 10
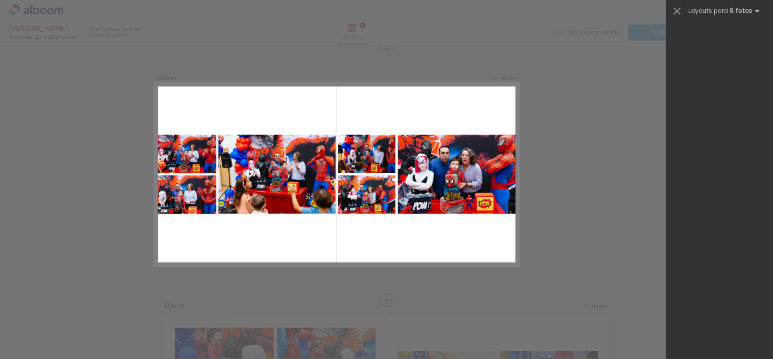
scroll to position [28008, 0]
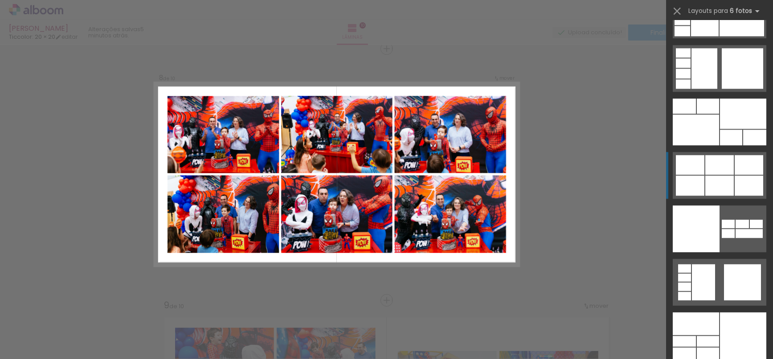
click at [719, 180] on div at bounding box center [720, 186] width 29 height 20
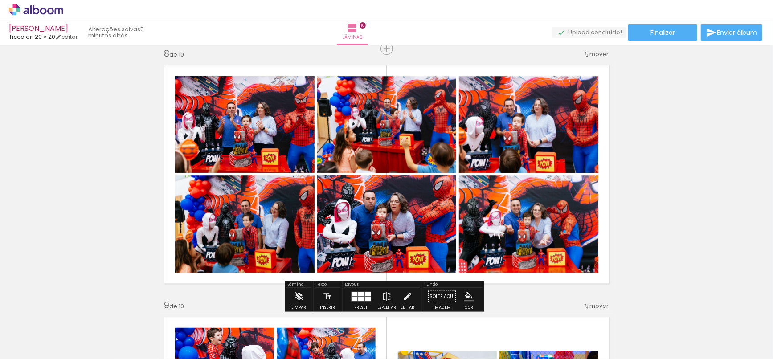
click at [353, 300] on div at bounding box center [355, 299] width 6 height 4
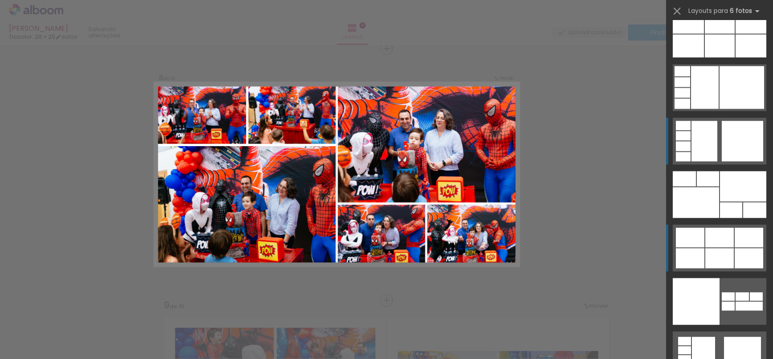
scroll to position [27909, 0]
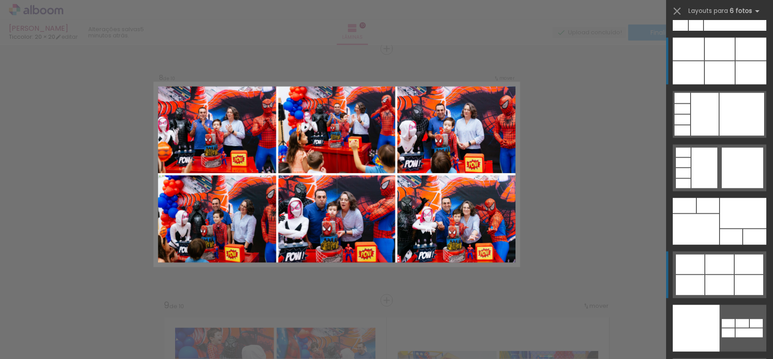
click at [707, 71] on div at bounding box center [720, 72] width 30 height 23
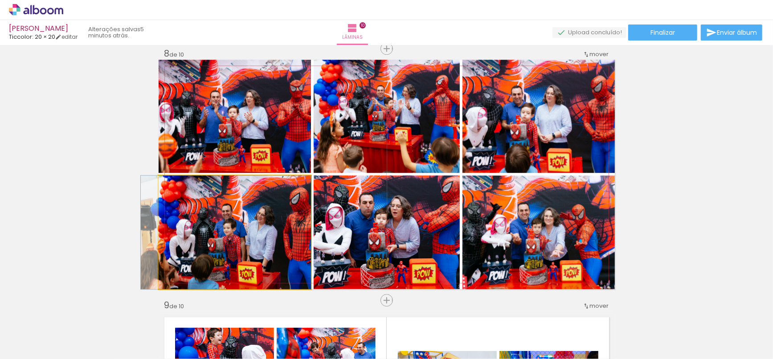
drag, startPoint x: 230, startPoint y: 255, endPoint x: 221, endPoint y: 253, distance: 9.1
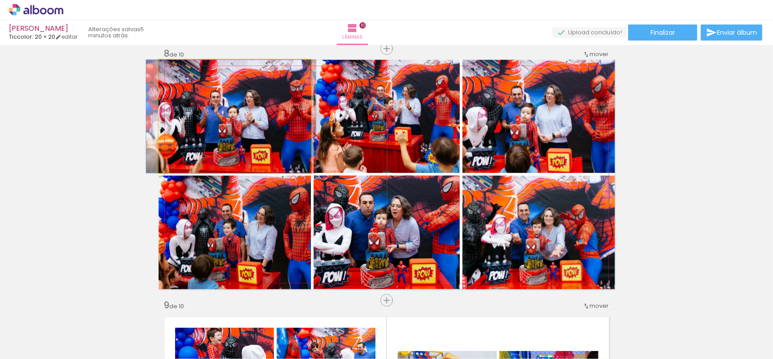
click at [286, 121] on quentale-photo at bounding box center [235, 116] width 152 height 113
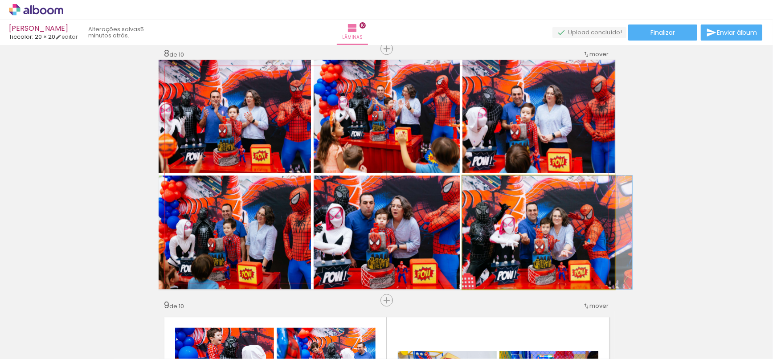
drag, startPoint x: 571, startPoint y: 236, endPoint x: 579, endPoint y: 237, distance: 8.6
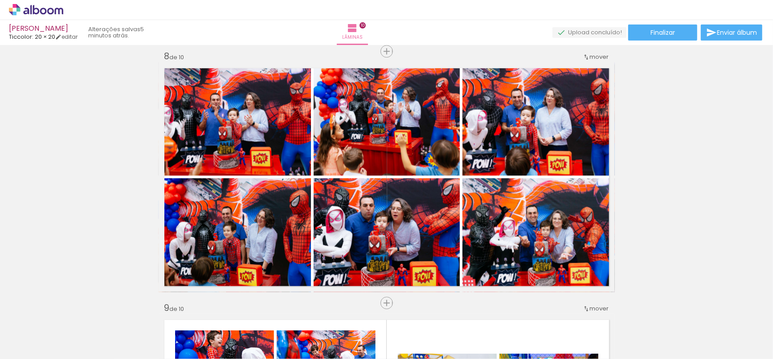
scroll to position [1774, 0]
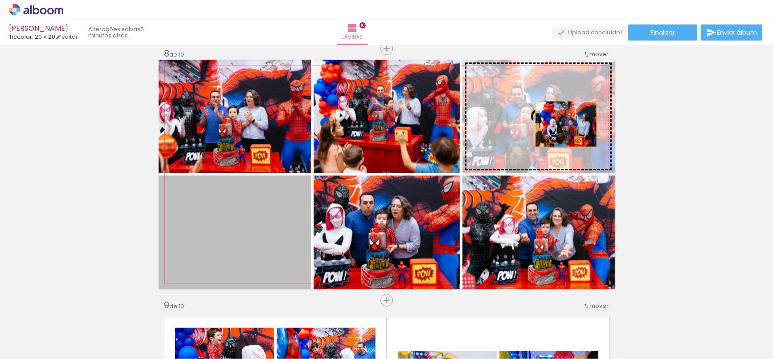
drag, startPoint x: 250, startPoint y: 251, endPoint x: 562, endPoint y: 123, distance: 337.6
click at [0, 0] on slot at bounding box center [0, 0] width 0 height 0
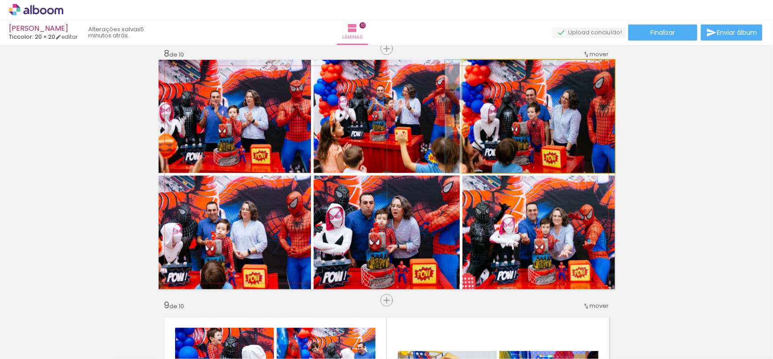
drag, startPoint x: 562, startPoint y: 130, endPoint x: 542, endPoint y: 130, distance: 20.1
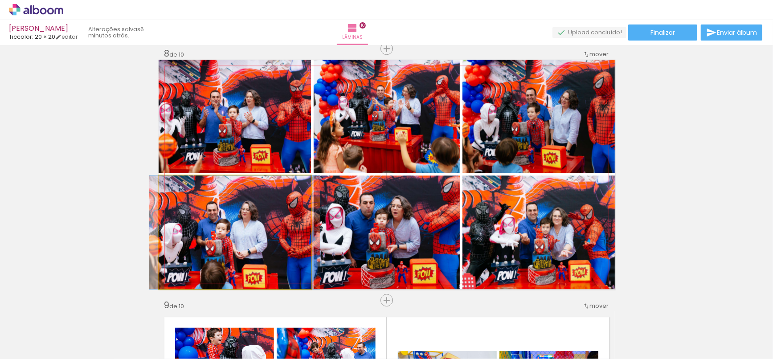
click at [220, 232] on quentale-photo at bounding box center [235, 233] width 152 height 114
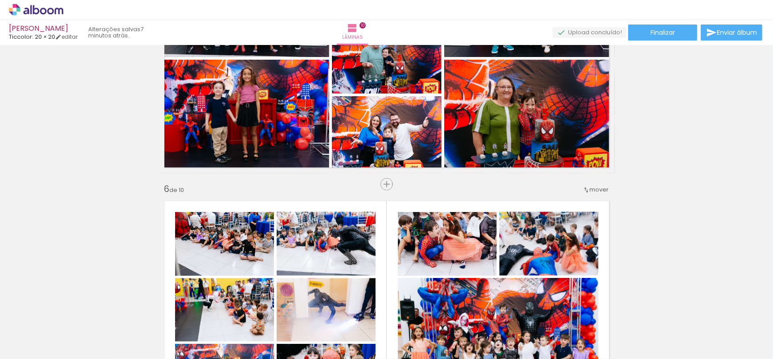
scroll to position [0, 1543]
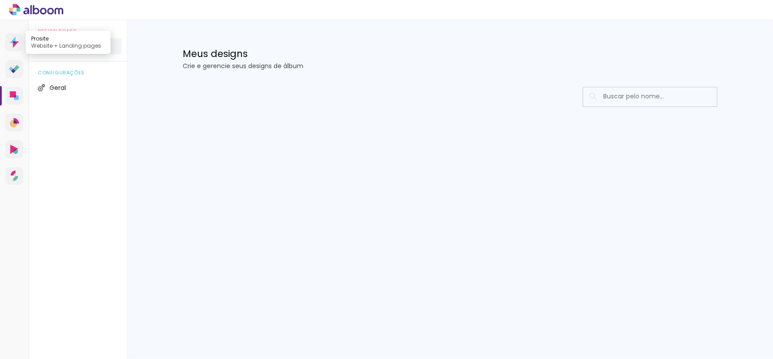
click at [9, 43] on link "Prosite Website + Landing pages" at bounding box center [14, 42] width 18 height 18
